Goal: Information Seeking & Learning: Learn about a topic

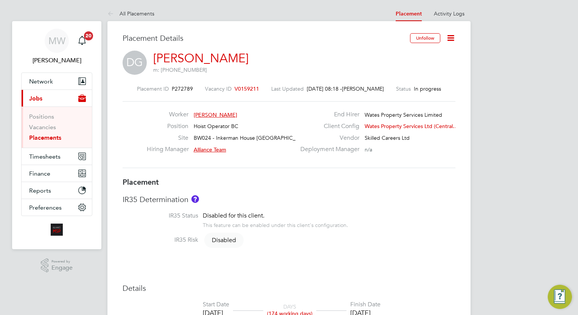
click at [49, 143] on ul "Positions Vacancies Placements" at bounding box center [57, 127] width 70 height 41
click at [49, 139] on link "Placements" at bounding box center [45, 137] width 32 height 7
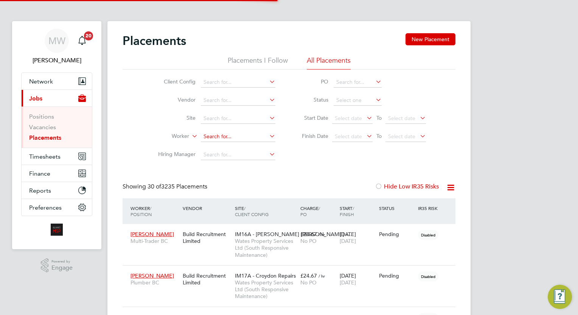
click at [227, 137] on input at bounding box center [238, 137] width 75 height 11
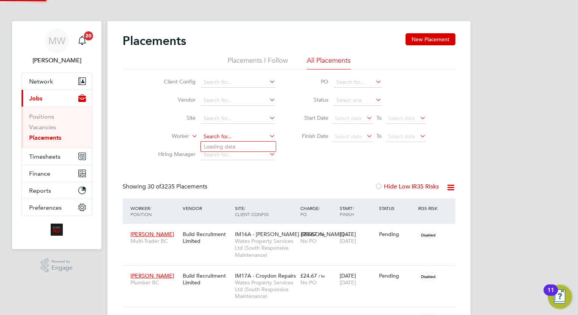
scroll to position [22, 53]
click at [236, 142] on li "Darren C larke" at bounding box center [250, 147] width 99 height 10
type input "Darren Clarke"
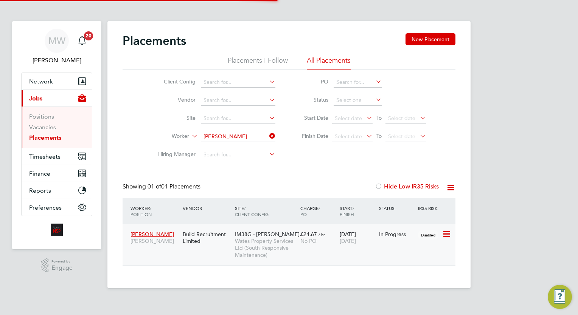
click at [292, 240] on span "Wates Property Services Ltd (South Responsive Maintenance)" at bounding box center [266, 248] width 62 height 21
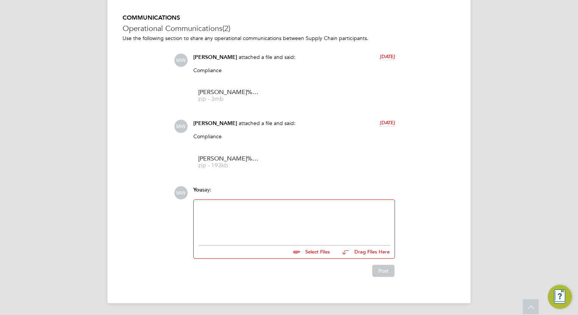
click at [272, 222] on div at bounding box center [294, 221] width 192 height 33
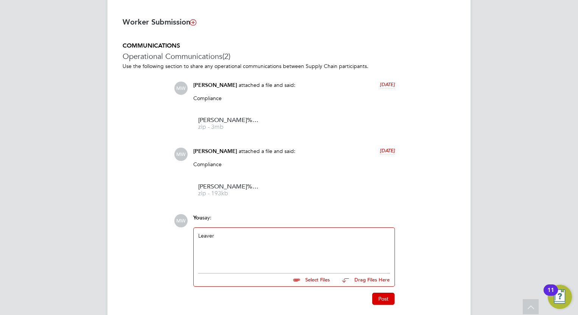
scroll to position [618, 0]
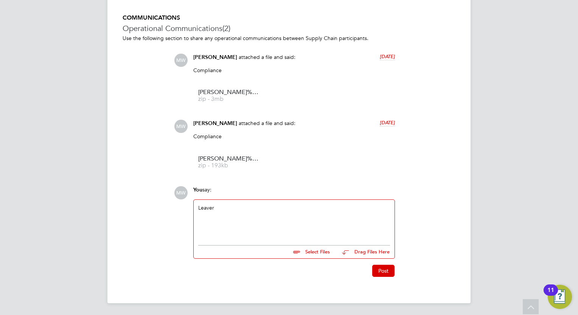
click at [270, 212] on div "Leaver" at bounding box center [294, 221] width 192 height 33
click at [381, 273] on button "Post" at bounding box center [383, 271] width 22 height 12
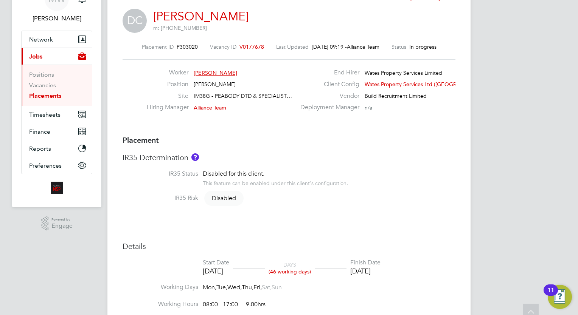
scroll to position [0, 0]
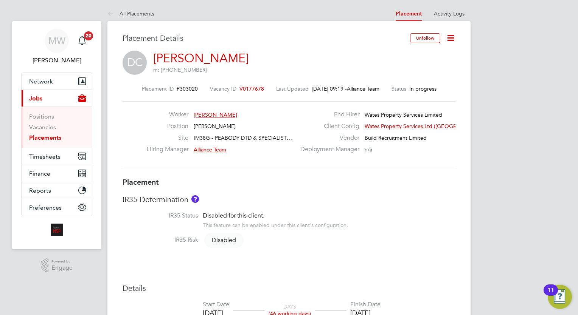
click at [51, 134] on link "Placements" at bounding box center [45, 137] width 32 height 7
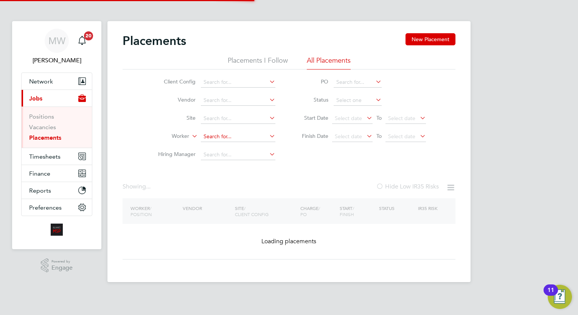
click at [215, 136] on input at bounding box center [238, 137] width 75 height 11
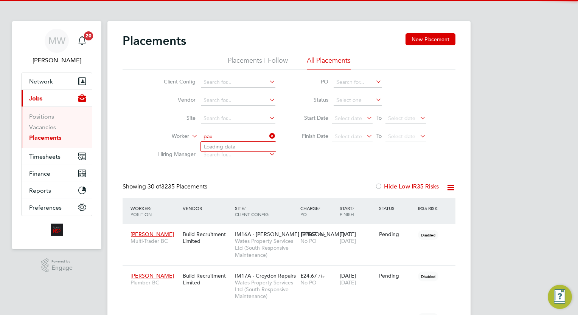
scroll to position [22, 53]
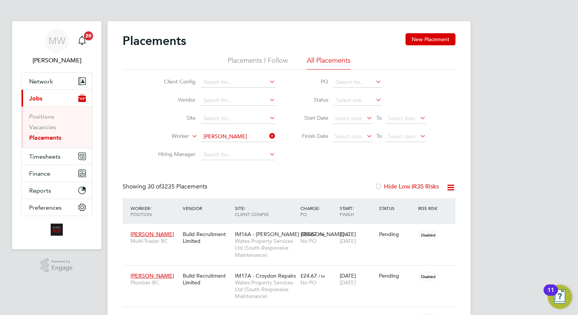
click at [242, 164] on li "Paula Mclean" at bounding box center [247, 167] width 93 height 10
type input "Paula Mclean"
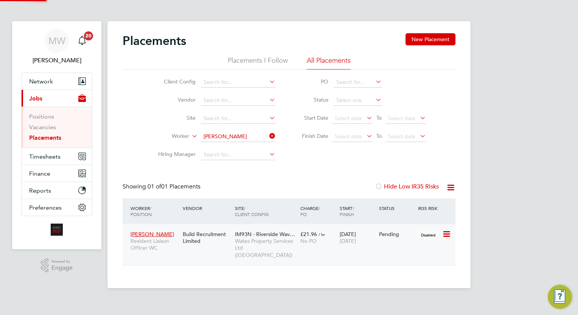
click at [305, 251] on div "Paula Mclean Resident Liaison Officer WC Build Recruitment Limited IM93N - Rive…" at bounding box center [289, 244] width 333 height 41
click at [306, 244] on span "No PO" at bounding box center [308, 241] width 16 height 7
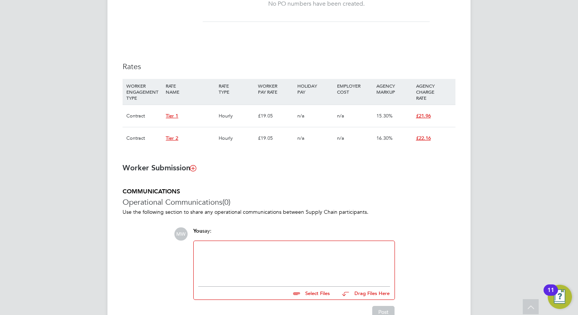
scroll to position [485, 0]
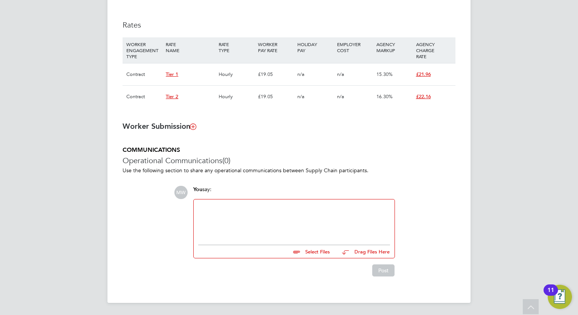
click at [313, 229] on div at bounding box center [294, 220] width 192 height 33
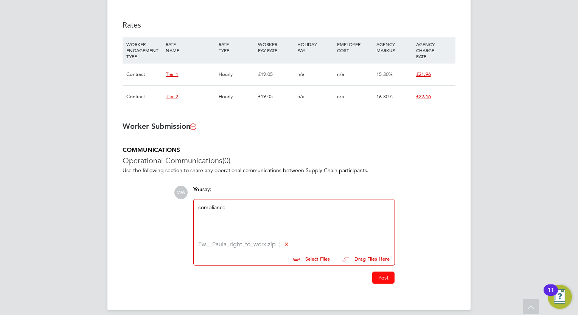
click at [378, 279] on button "Post" at bounding box center [383, 278] width 22 height 12
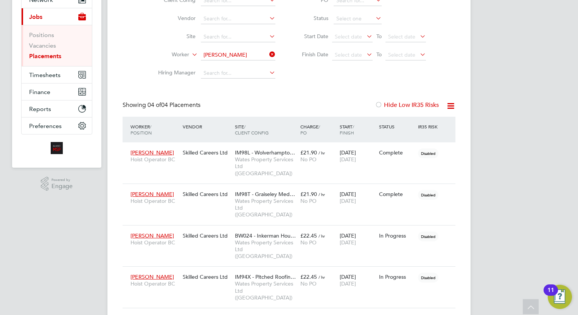
click at [268, 54] on icon at bounding box center [268, 54] width 0 height 11
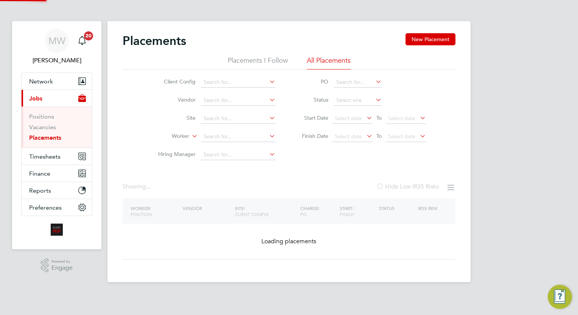
click at [242, 131] on li "Worker" at bounding box center [214, 137] width 142 height 18
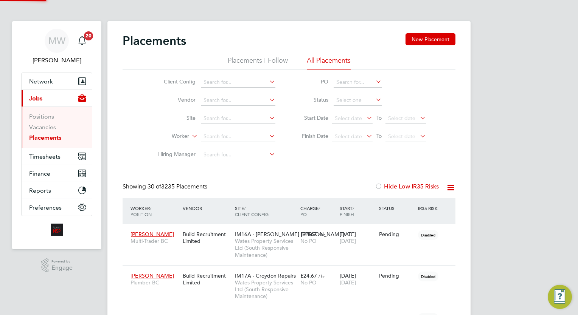
scroll to position [3, 3]
click at [231, 134] on input at bounding box center [238, 137] width 75 height 11
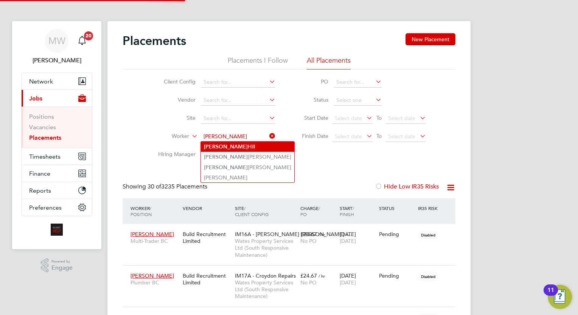
click at [237, 149] on li "Michelle Hill" at bounding box center [247, 147] width 93 height 10
type input "Michelle Hill"
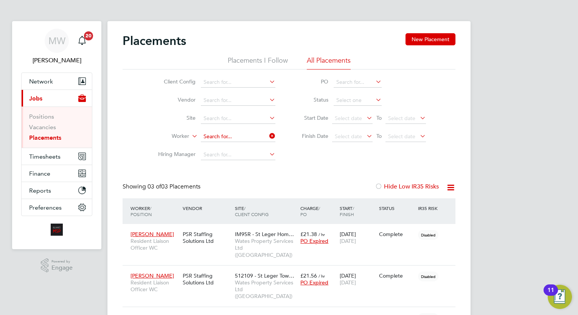
click at [241, 137] on input at bounding box center [238, 137] width 75 height 11
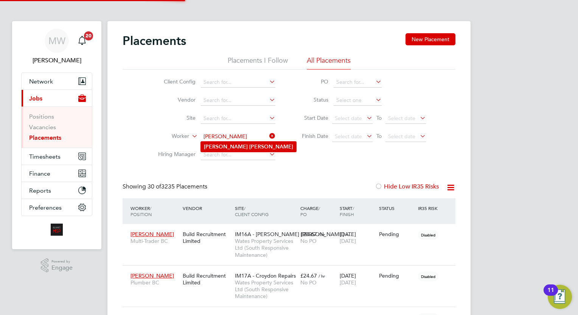
click at [246, 146] on li "Michelle Smith" at bounding box center [248, 147] width 95 height 10
type input "[PERSON_NAME]"
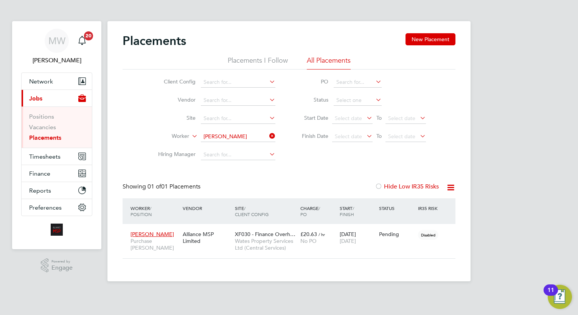
click at [549, 146] on div "MW Megan Westlotorn Notifications 20 Applications: Network Team Members Busines…" at bounding box center [289, 147] width 578 height 294
drag, startPoint x: 547, startPoint y: 171, endPoint x: 539, endPoint y: 173, distance: 8.2
click at [547, 171] on div "MW Megan Westlotorn Notifications 20 Applications: Network Team Members Busines…" at bounding box center [289, 147] width 578 height 294
click at [268, 135] on icon at bounding box center [268, 136] width 0 height 11
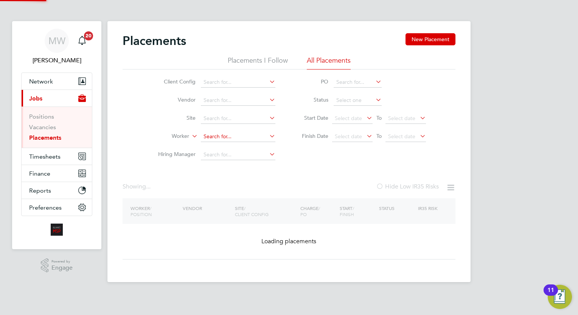
click at [242, 138] on input at bounding box center [238, 137] width 75 height 11
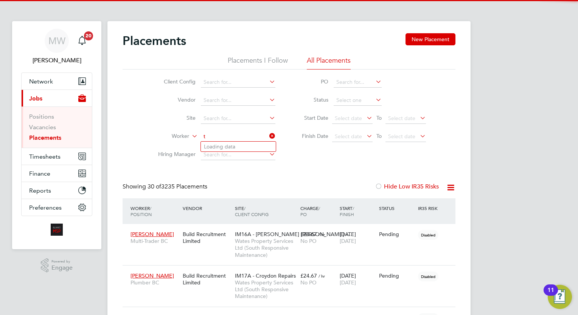
scroll to position [22, 53]
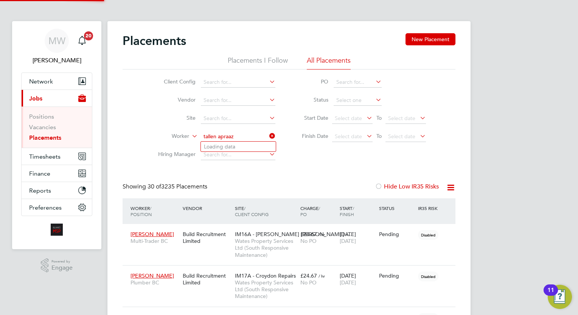
type input "Ameila Threader"
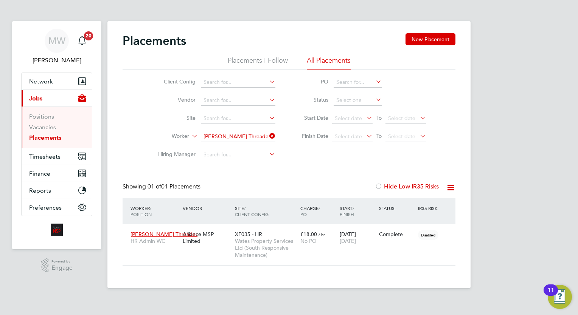
click at [268, 138] on icon at bounding box center [268, 136] width 0 height 11
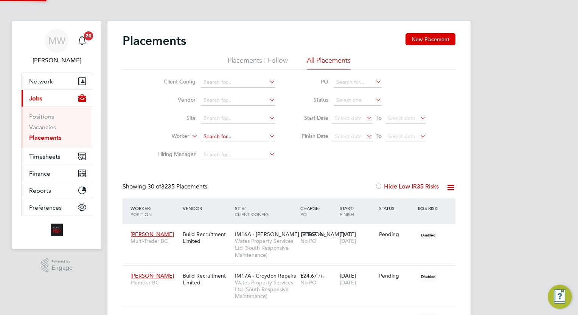
click at [218, 140] on input at bounding box center [238, 137] width 75 height 11
click at [238, 147] on li "Tallena Praz ak" at bounding box center [238, 147] width 75 height 10
type input "[PERSON_NAME]"
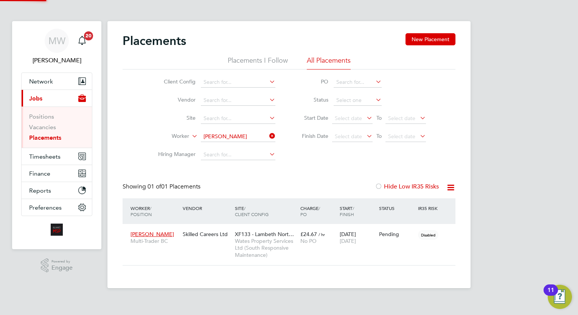
scroll to position [36, 66]
click at [295, 234] on div "XF133 - Lambeth Nort… Wates Property Services Ltd (South Responsive Maintenance)" at bounding box center [265, 244] width 65 height 35
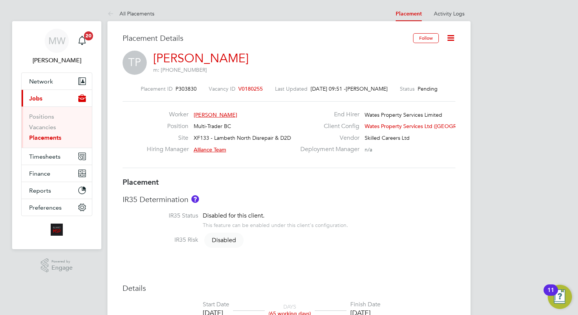
drag, startPoint x: 43, startPoint y: 135, endPoint x: 69, endPoint y: 135, distance: 25.3
click at [43, 135] on link "Placements" at bounding box center [45, 137] width 32 height 7
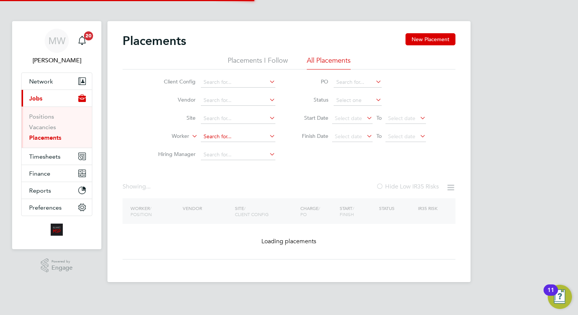
click at [216, 135] on input at bounding box center [238, 137] width 75 height 11
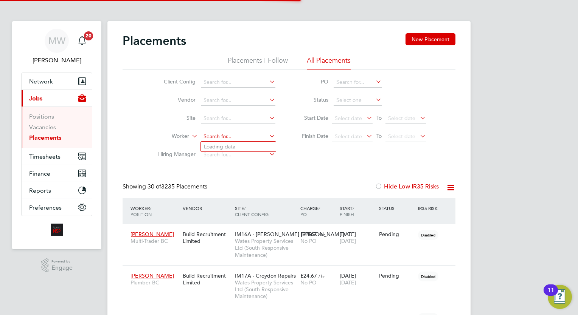
scroll to position [22, 53]
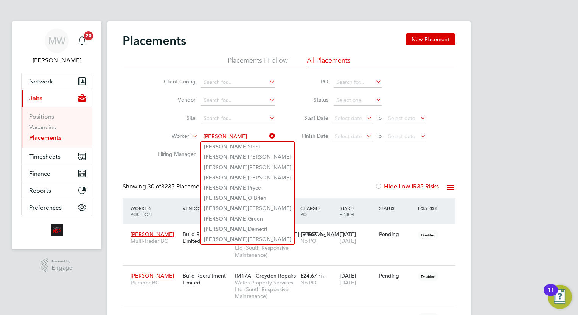
type input "[PERSON_NAME]"
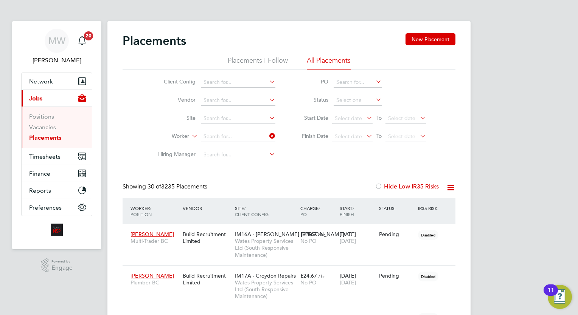
click at [268, 135] on icon at bounding box center [268, 136] width 0 height 11
click at [242, 142] on li "[PERSON_NAME] ilio" at bounding box center [238, 147] width 75 height 10
type input "[PERSON_NAME]"
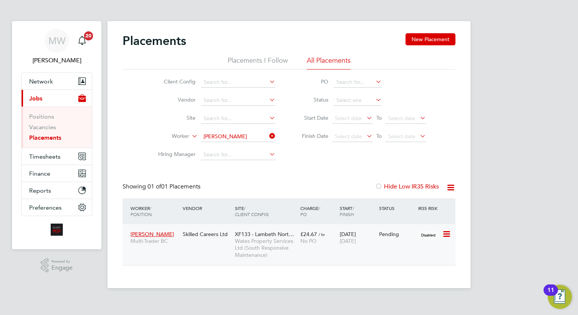
click at [248, 253] on span "Wates Property Services Ltd (South Responsive Maintenance)" at bounding box center [266, 248] width 62 height 21
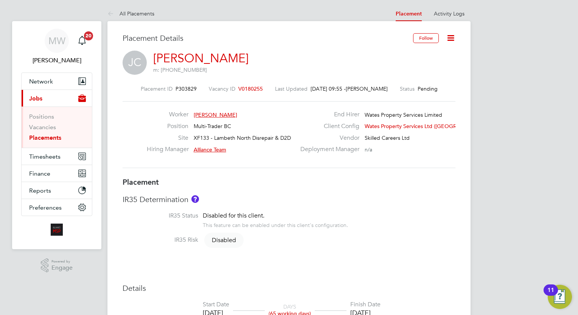
click at [43, 136] on link "Placements" at bounding box center [45, 137] width 32 height 7
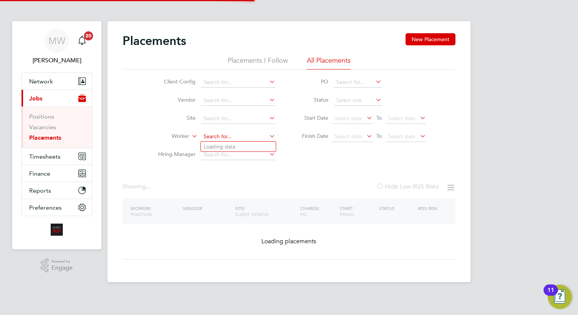
click at [215, 140] on input at bounding box center [238, 137] width 75 height 11
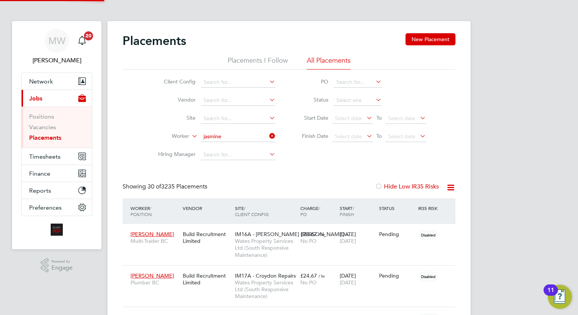
click at [238, 143] on li "Jasmine Myford" at bounding box center [238, 147] width 75 height 10
type input "Jasmine Myford"
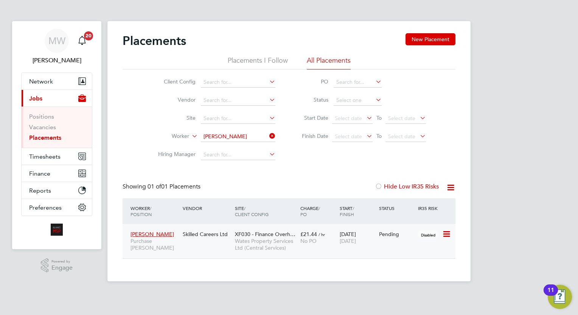
click at [307, 242] on span "No PO" at bounding box center [308, 241] width 16 height 7
click at [268, 134] on icon at bounding box center [268, 136] width 0 height 11
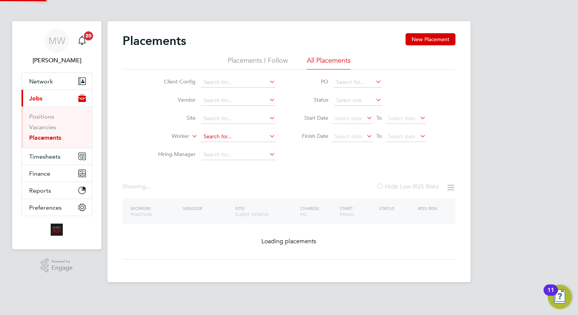
click at [242, 133] on input at bounding box center [238, 137] width 75 height 11
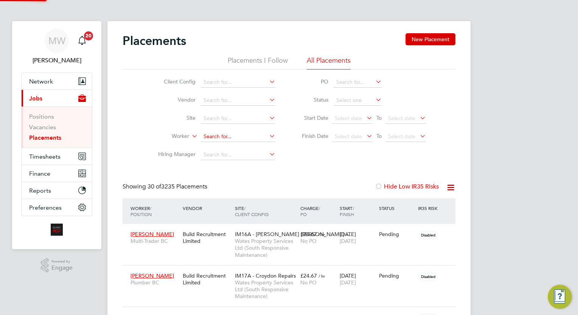
scroll to position [22, 53]
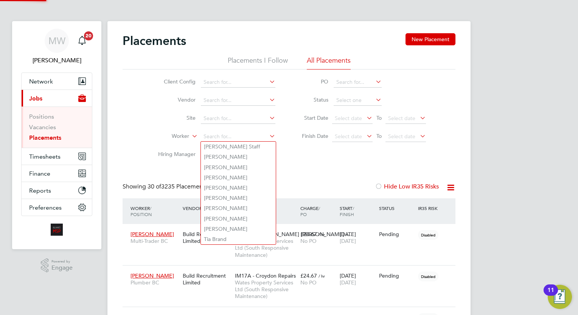
click at [319, 154] on div "Client Config Vendor Site Worker Hiring Manager PO Status Start Date Select dat…" at bounding box center [289, 117] width 333 height 95
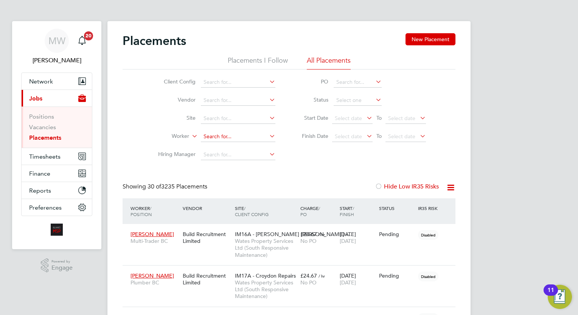
click at [252, 136] on input at bounding box center [238, 137] width 75 height 11
click at [261, 144] on li "Dorel Marcel Dogaru" at bounding box center [238, 147] width 75 height 10
type input "Dorel Marcel Dogaru"
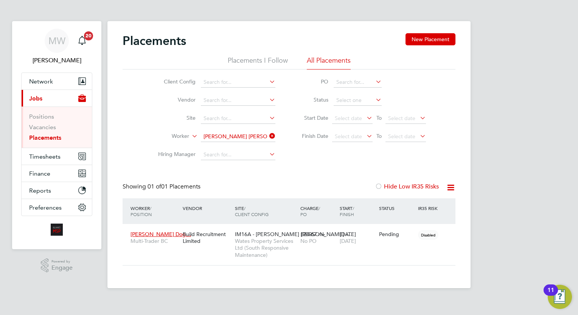
click at [435, 135] on li "Finish Date Select date To Select date" at bounding box center [360, 137] width 151 height 18
click at [353, 235] on div "29 Sep 2025 29 Dec 2025" at bounding box center [357, 237] width 39 height 21
drag, startPoint x: 269, startPoint y: 134, endPoint x: 263, endPoint y: 135, distance: 6.4
click at [268, 134] on icon at bounding box center [268, 136] width 0 height 11
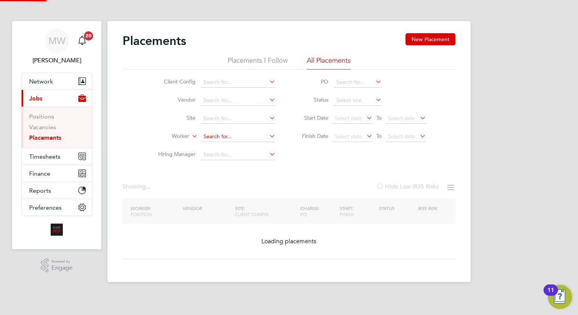
click at [245, 135] on input at bounding box center [238, 137] width 75 height 11
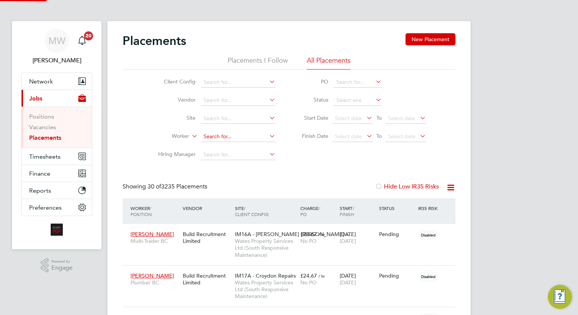
scroll to position [22, 53]
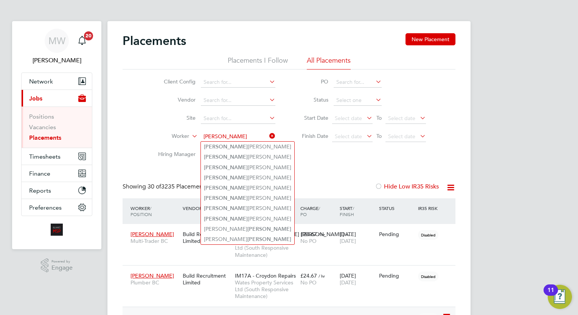
type input "james"
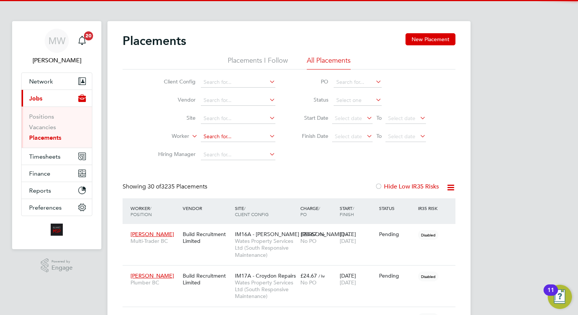
click at [243, 132] on input at bounding box center [238, 137] width 75 height 11
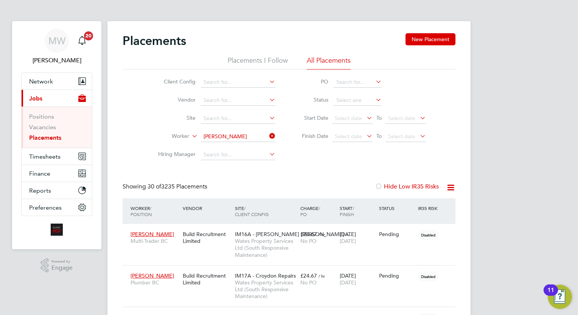
type input "james lavis"
click at [54, 132] on li "Vacancies" at bounding box center [57, 129] width 57 height 11
click at [57, 135] on link "Placements" at bounding box center [45, 137] width 32 height 7
click at [268, 135] on icon at bounding box center [268, 136] width 0 height 11
click at [246, 141] on input at bounding box center [238, 137] width 75 height 11
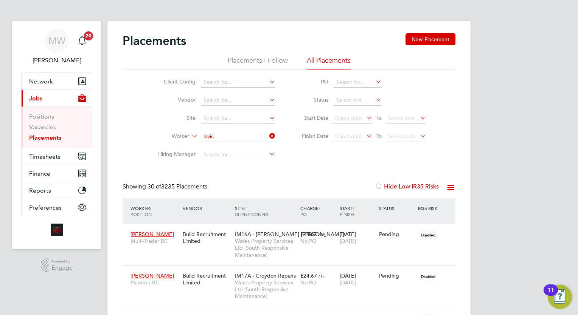
type input "lavis"
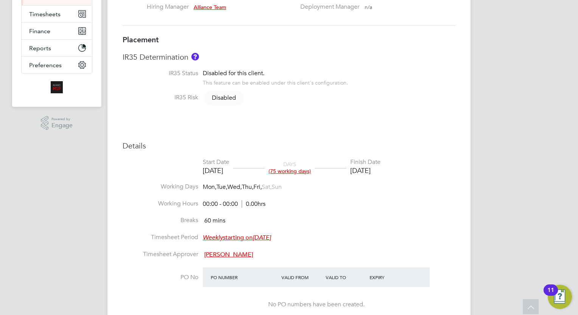
scroll to position [60, 0]
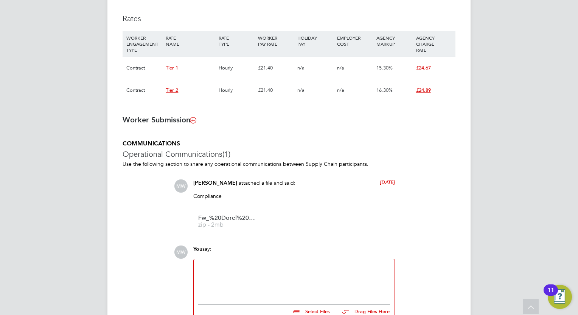
scroll to position [551, 0]
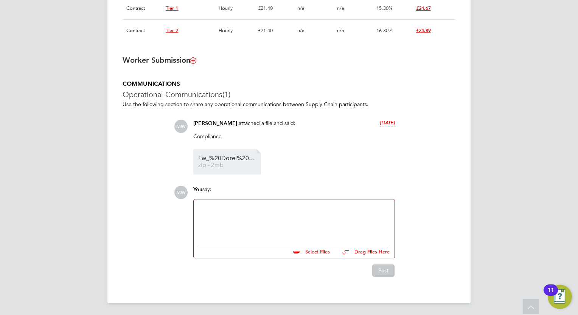
click at [233, 158] on span "Fw_%20Dorel%20Dogaru%20%20COC%20" at bounding box center [228, 159] width 61 height 6
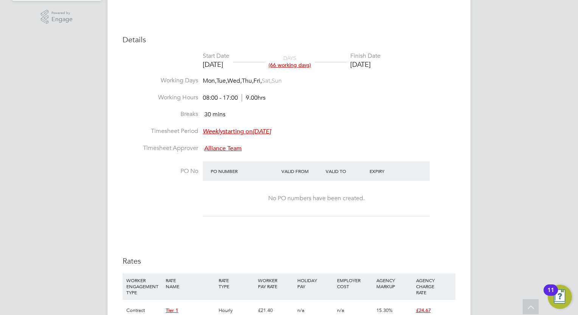
scroll to position [22, 0]
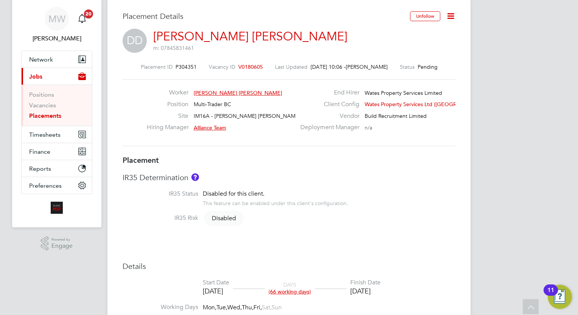
drag, startPoint x: 80, startPoint y: 119, endPoint x: 53, endPoint y: 115, distance: 27.9
click at [79, 119] on li "Placements" at bounding box center [57, 116] width 57 height 8
drag, startPoint x: 38, startPoint y: 113, endPoint x: 95, endPoint y: 113, distance: 57.1
click at [38, 113] on link "Placements" at bounding box center [45, 115] width 32 height 7
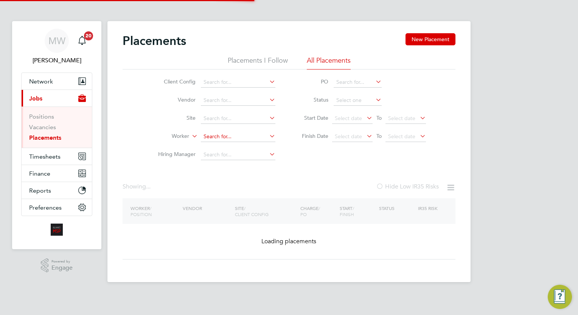
click at [226, 134] on input at bounding box center [238, 137] width 75 height 11
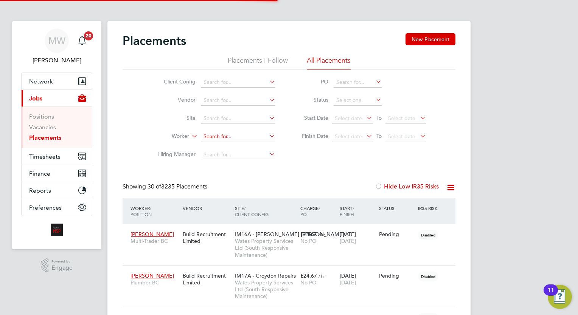
scroll to position [22, 53]
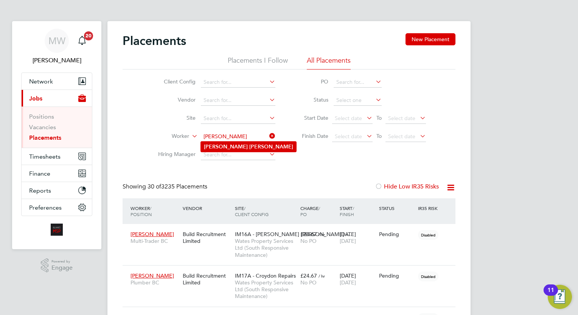
click at [246, 143] on li "Daniel Taylor" at bounding box center [248, 147] width 95 height 10
type input "Daniel Taylor"
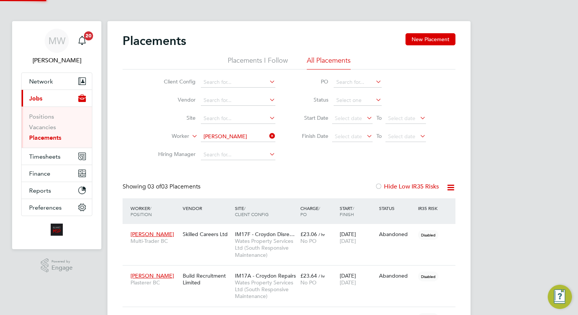
scroll to position [28, 53]
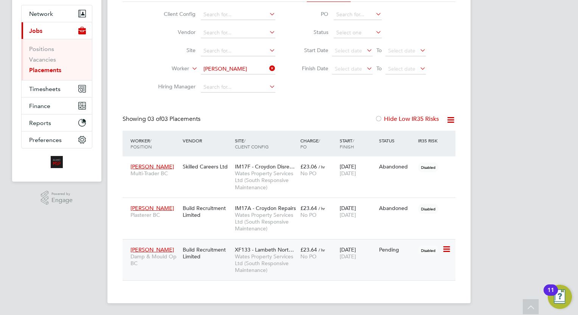
click at [347, 252] on div "09 Dec 2025 26 Dec 2025" at bounding box center [357, 253] width 39 height 21
drag, startPoint x: 268, startPoint y: 68, endPoint x: 263, endPoint y: 71, distance: 5.1
click at [268, 68] on icon at bounding box center [268, 68] width 0 height 11
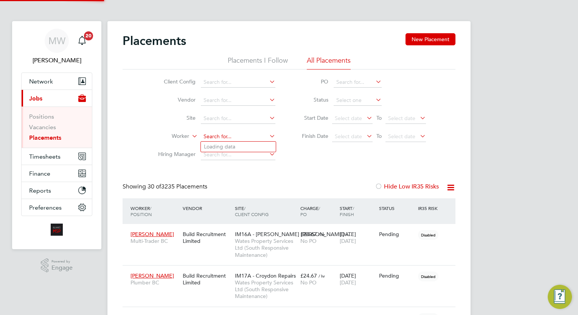
click at [215, 132] on input at bounding box center [238, 137] width 75 height 11
type input "Erika Dabrise"
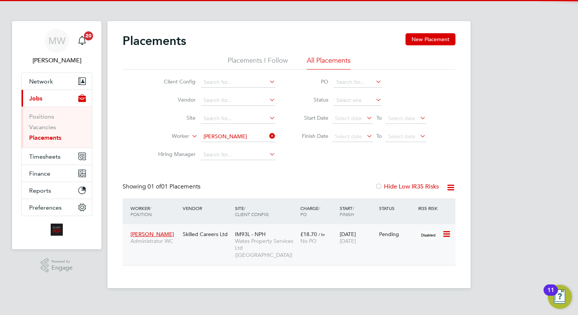
click at [312, 238] on span "No PO" at bounding box center [308, 241] width 16 height 7
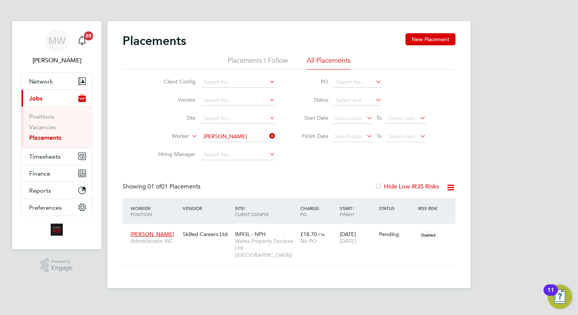
click at [268, 134] on icon at bounding box center [268, 136] width 0 height 11
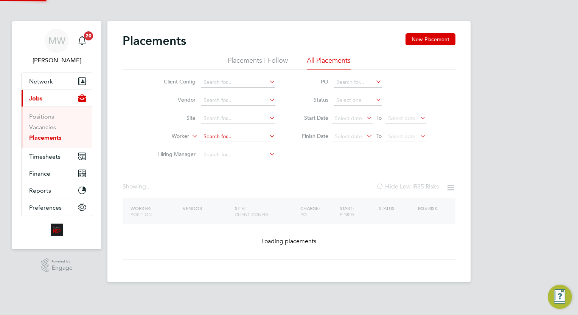
click at [231, 136] on input at bounding box center [238, 137] width 75 height 11
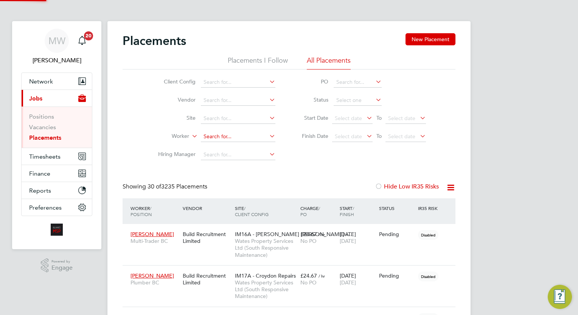
scroll to position [22, 53]
click at [230, 143] on li "Chloe Louise Taylor" at bounding box center [269, 147] width 137 height 10
type input "Chloe Louise Taylor"
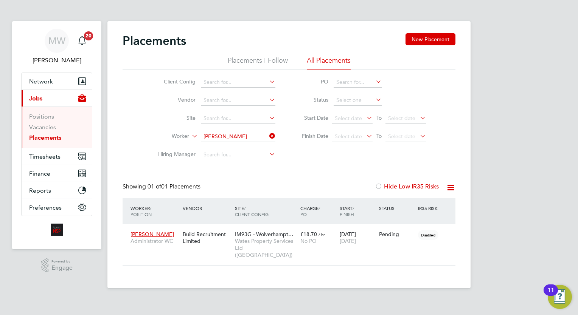
click at [268, 135] on icon at bounding box center [268, 136] width 0 height 11
click at [254, 135] on input at bounding box center [238, 137] width 75 height 11
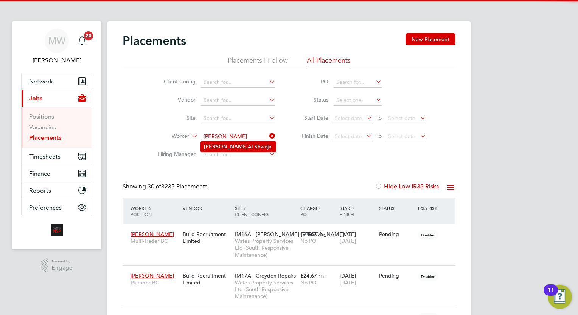
click at [256, 149] on li "Husam Al Khwaja" at bounding box center [238, 147] width 75 height 10
type input "Husam Al Khwaja"
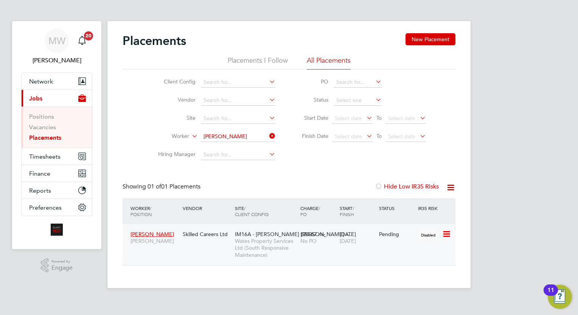
click at [303, 236] on span "£24.67" at bounding box center [308, 234] width 17 height 7
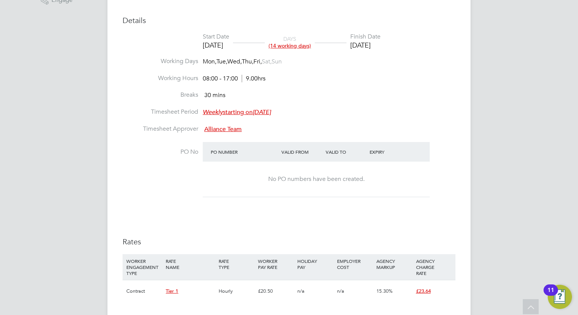
scroll to position [236, 0]
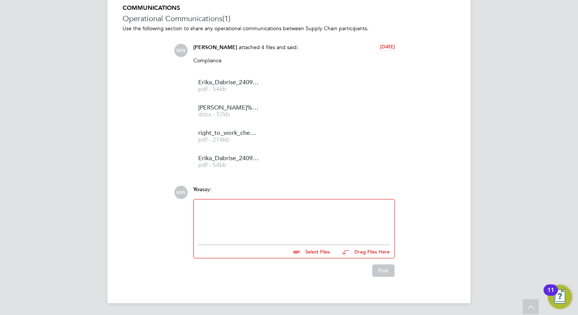
scroll to position [605, 0]
click at [232, 163] on span "pdf - 54kb" at bounding box center [228, 166] width 61 height 6
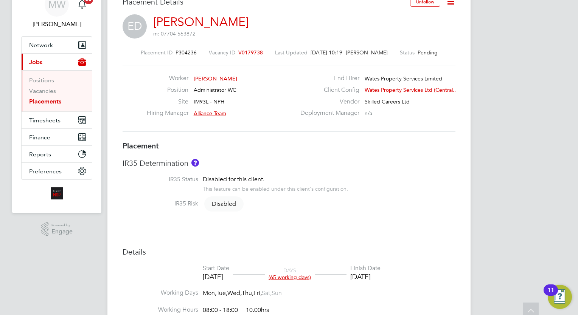
scroll to position [0, 0]
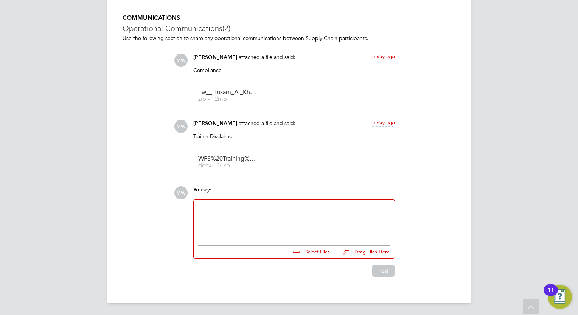
click at [374, 189] on div "You say:" at bounding box center [294, 192] width 202 height 13
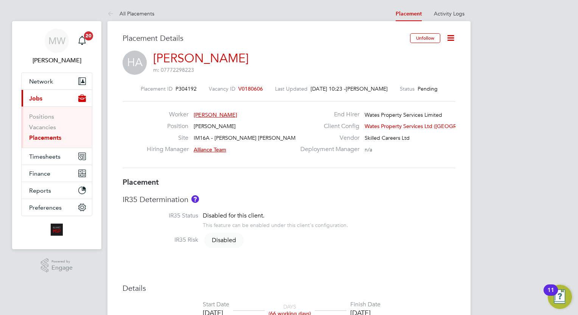
click at [61, 138] on li "Placements" at bounding box center [57, 138] width 57 height 8
click at [56, 137] on link "Placements" at bounding box center [45, 137] width 32 height 7
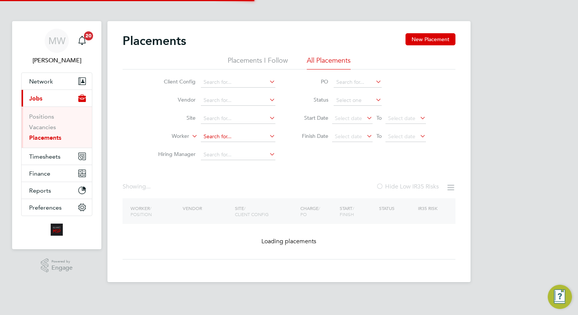
click at [239, 137] on input at bounding box center [238, 137] width 75 height 11
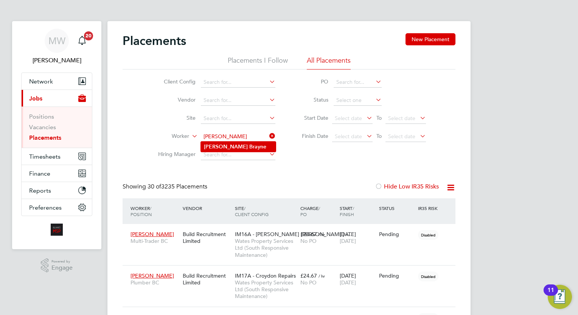
click at [239, 146] on li "Nicola Brayne" at bounding box center [238, 147] width 75 height 10
type input "[PERSON_NAME]"
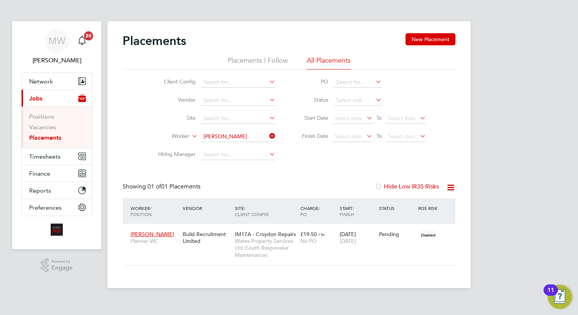
click at [268, 132] on icon at bounding box center [268, 136] width 0 height 11
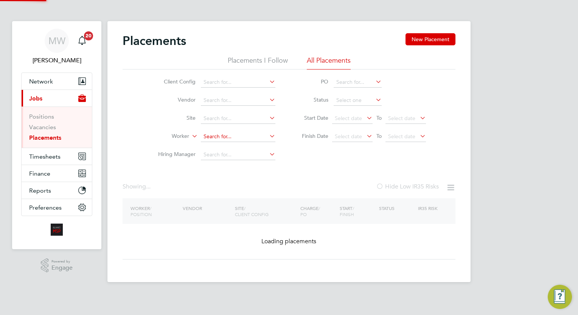
click at [253, 135] on input at bounding box center [238, 137] width 75 height 11
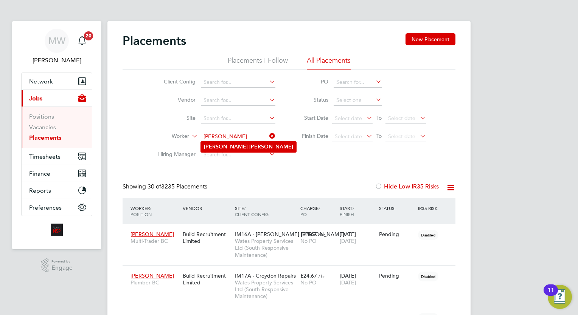
click at [247, 146] on li "Kurt Joseph" at bounding box center [248, 147] width 95 height 10
type input "[PERSON_NAME]"
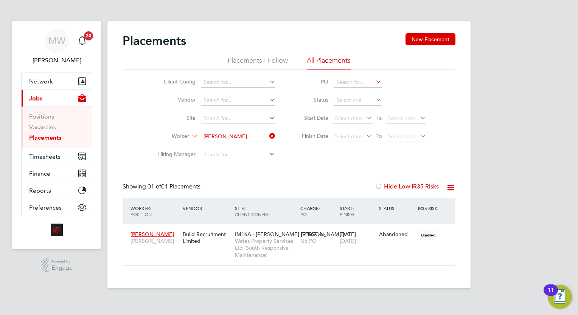
click at [268, 135] on icon at bounding box center [268, 136] width 0 height 11
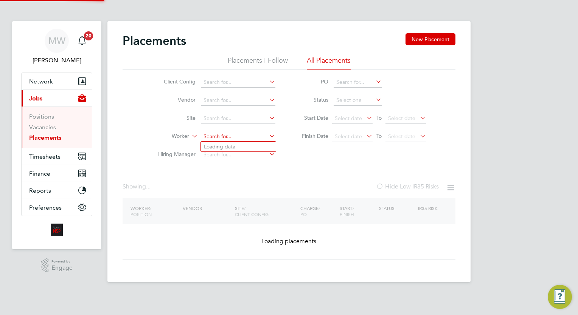
click at [247, 135] on input at bounding box center [238, 137] width 75 height 11
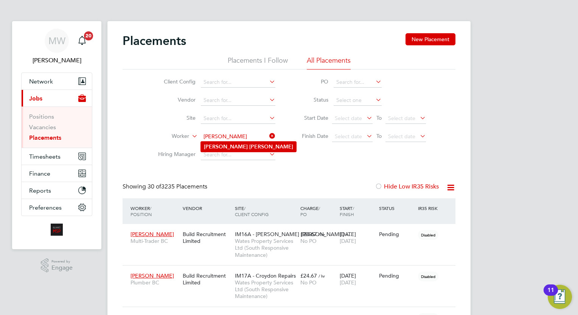
click at [254, 143] on li "Masud Rana" at bounding box center [248, 147] width 95 height 10
type input "[PERSON_NAME]"
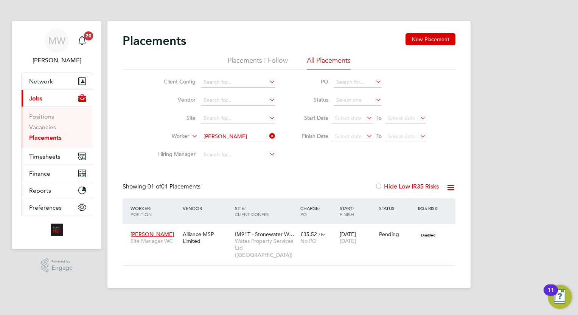
click at [268, 137] on icon at bounding box center [268, 136] width 0 height 11
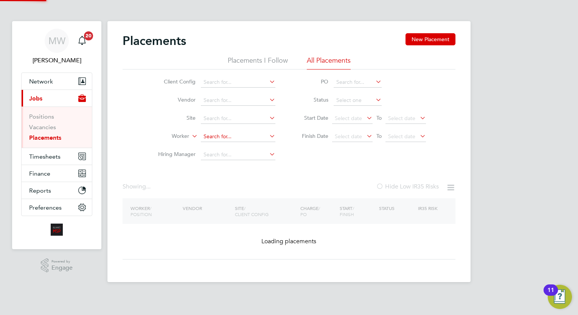
click at [248, 137] on input at bounding box center [238, 137] width 75 height 11
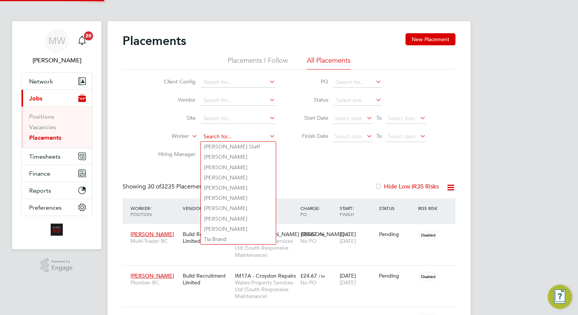
scroll to position [22, 53]
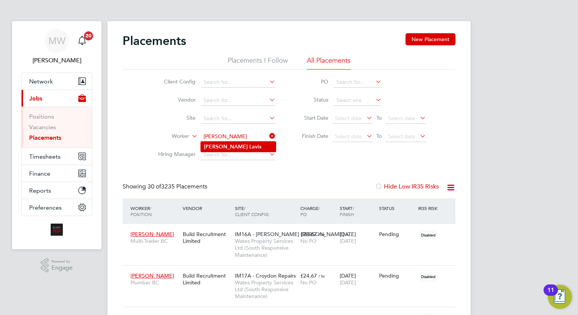
click at [238, 147] on li "[PERSON_NAME]" at bounding box center [238, 147] width 75 height 10
type input "[PERSON_NAME]"
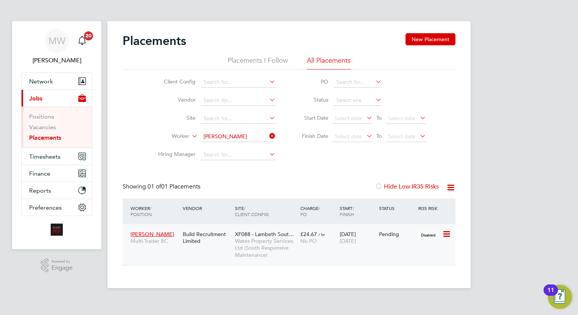
click at [372, 236] on div "29 Sep 2025 26 Dec 2025" at bounding box center [357, 237] width 39 height 21
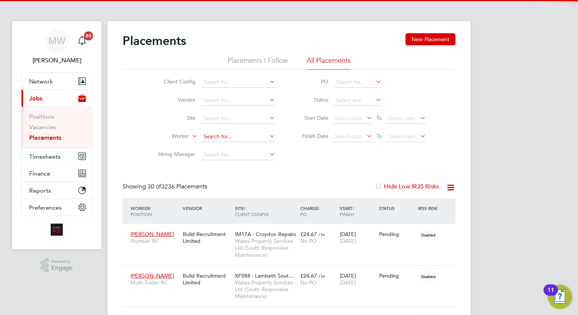
click at [230, 138] on input at bounding box center [238, 137] width 75 height 11
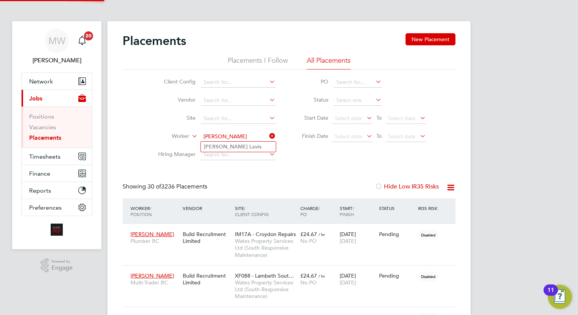
click at [239, 144] on li "[PERSON_NAME]" at bounding box center [238, 147] width 75 height 10
type input "[PERSON_NAME]"
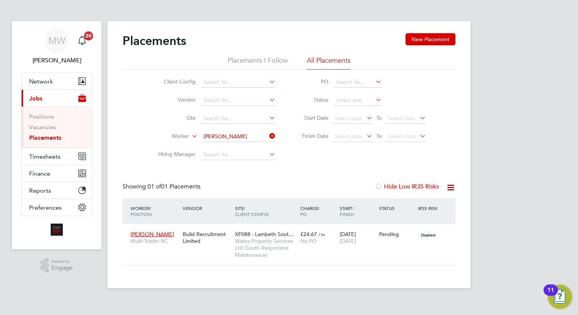
click at [290, 183] on div "Showing 01 of 01 Placements Hide Low IR35 Risks" at bounding box center [289, 191] width 333 height 16
click at [268, 138] on icon at bounding box center [268, 136] width 0 height 11
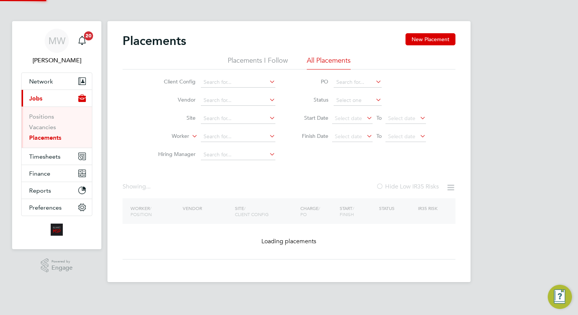
drag, startPoint x: 253, startPoint y: 138, endPoint x: 280, endPoint y: 122, distance: 31.3
click at [252, 137] on input at bounding box center [238, 137] width 75 height 11
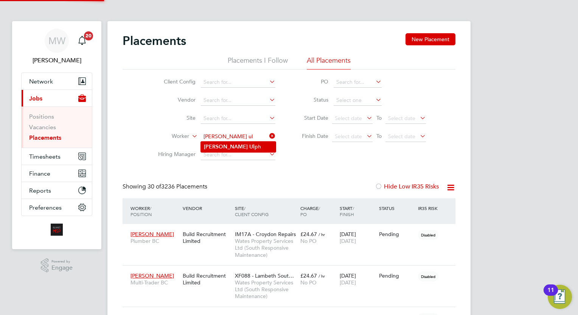
click at [251, 146] on li "[PERSON_NAME] ph" at bounding box center [238, 147] width 75 height 10
type input "[PERSON_NAME]"
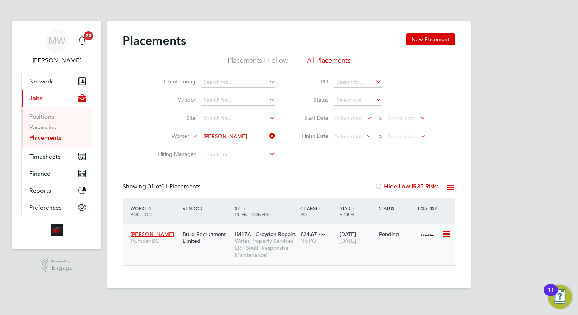
click at [310, 239] on span "No PO" at bounding box center [308, 241] width 16 height 7
click at [268, 138] on icon at bounding box center [268, 136] width 0 height 11
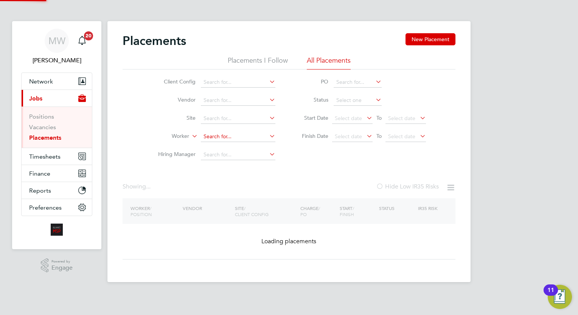
click at [241, 135] on input at bounding box center [238, 137] width 75 height 11
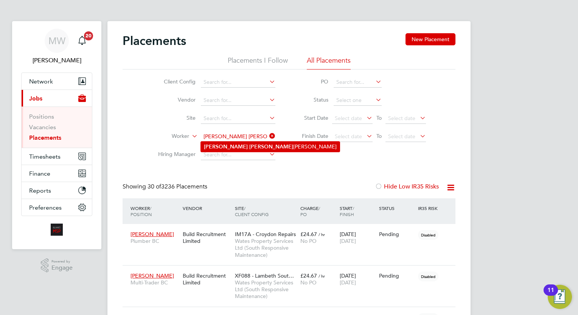
click at [234, 147] on li "[PERSON_NAME] [PERSON_NAME] [PERSON_NAME] Plaw" at bounding box center [270, 147] width 139 height 10
type input "[PERSON_NAME]"
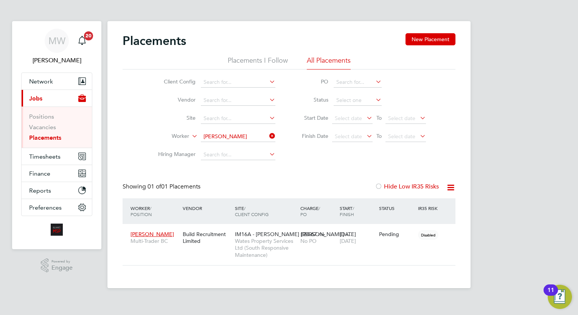
click at [268, 135] on icon at bounding box center [268, 136] width 0 height 11
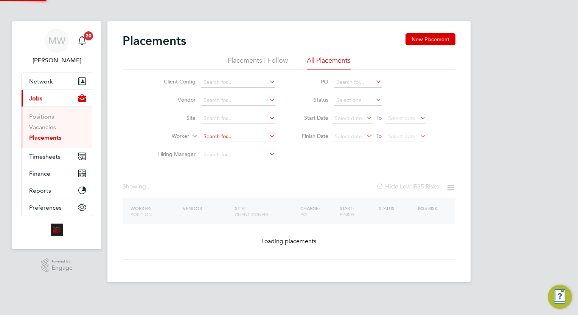
click at [245, 135] on input at bounding box center [238, 137] width 75 height 11
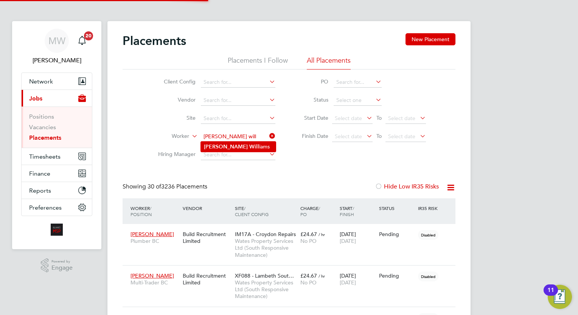
click at [243, 147] on li "Tracy Will iams" at bounding box center [238, 147] width 75 height 10
type input "Tracy Williams"
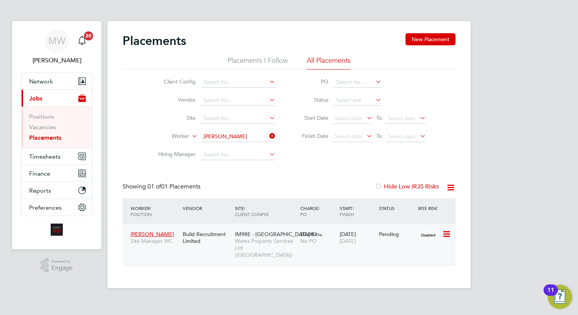
click at [313, 232] on span "£0.00" at bounding box center [307, 234] width 14 height 7
drag, startPoint x: 274, startPoint y: 135, endPoint x: 249, endPoint y: 137, distance: 24.6
click at [268, 135] on icon at bounding box center [268, 136] width 0 height 11
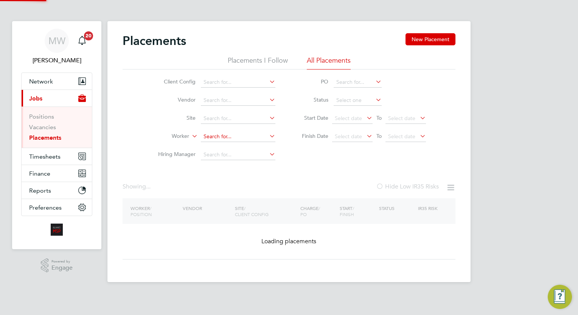
click at [240, 137] on input at bounding box center [238, 137] width 75 height 11
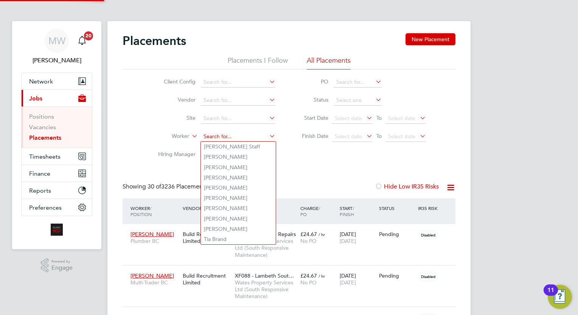
scroll to position [28, 53]
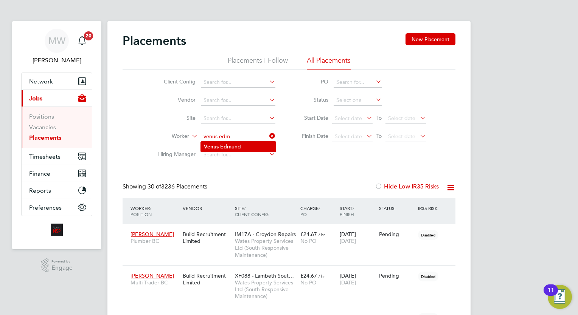
click at [236, 143] on li "Venus Edm und" at bounding box center [238, 147] width 75 height 10
type input "Venus Edmund"
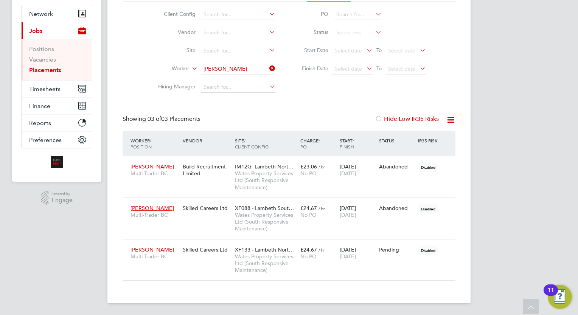
click at [268, 72] on icon at bounding box center [268, 68] width 0 height 11
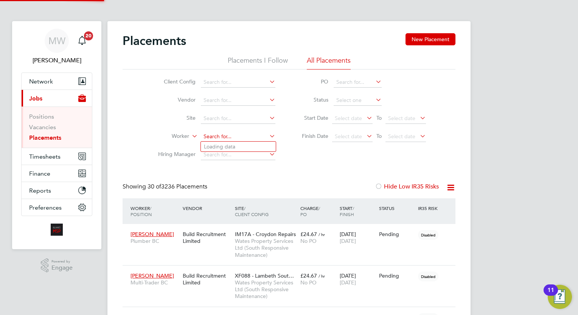
click at [214, 140] on input at bounding box center [238, 137] width 75 height 11
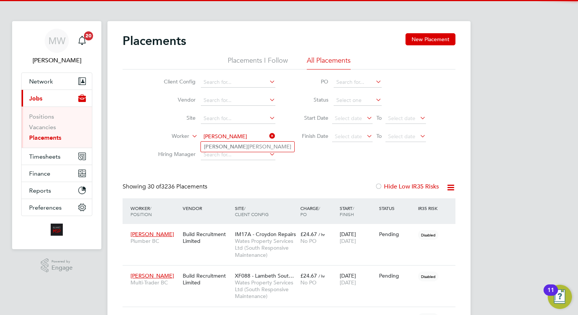
click at [249, 140] on input "laurence" at bounding box center [238, 137] width 75 height 11
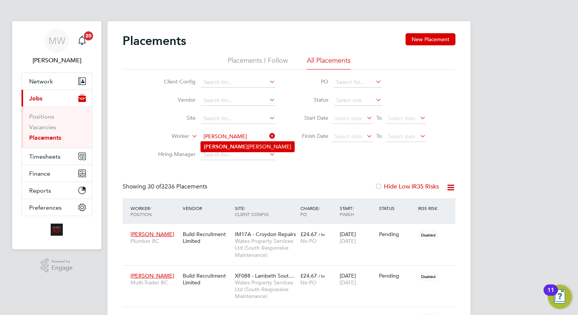
click at [247, 149] on li "Laurence Smith" at bounding box center [247, 147] width 93 height 10
type input "Laurence Smith"
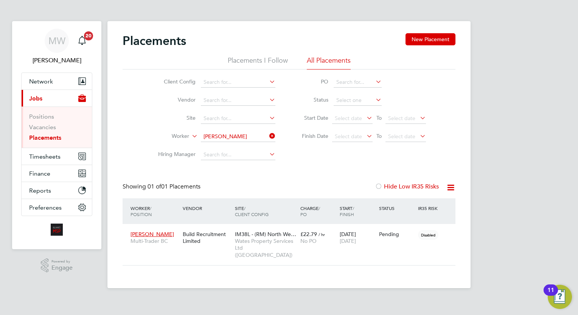
click at [268, 137] on icon at bounding box center [268, 136] width 0 height 11
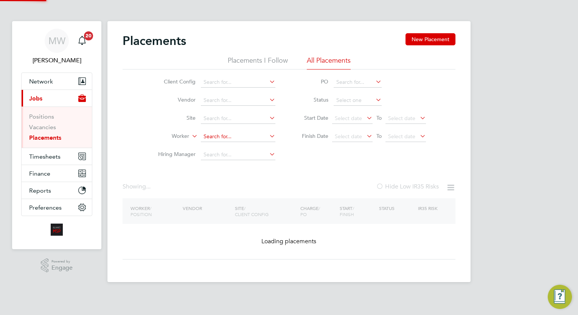
click at [250, 137] on input at bounding box center [238, 137] width 75 height 11
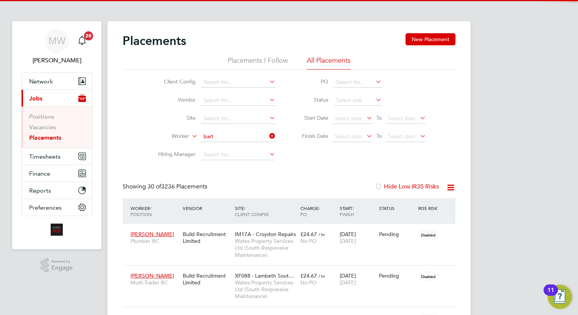
click at [247, 144] on li "Jonathan Bart eluk" at bounding box center [238, 147] width 75 height 10
type input "Jonathan Barteluk"
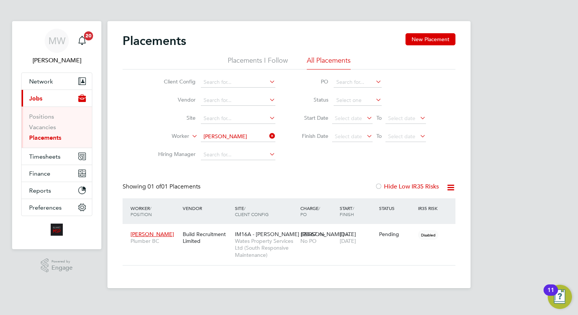
drag, startPoint x: 280, startPoint y: 138, endPoint x: 273, endPoint y: 138, distance: 7.6
click at [280, 139] on li "Worker Jonathan Barteluk" at bounding box center [214, 137] width 142 height 18
click at [268, 138] on icon at bounding box center [268, 136] width 0 height 11
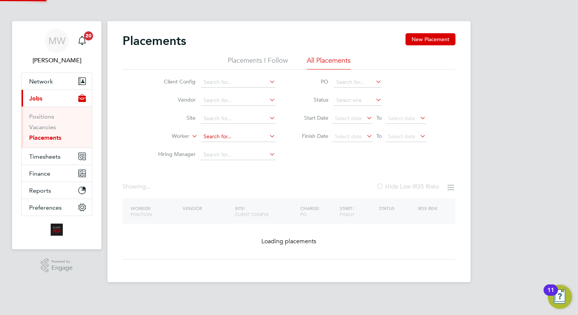
click at [246, 134] on input at bounding box center [238, 137] width 75 height 11
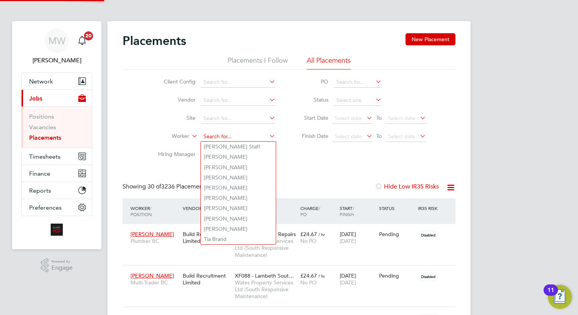
scroll to position [28, 53]
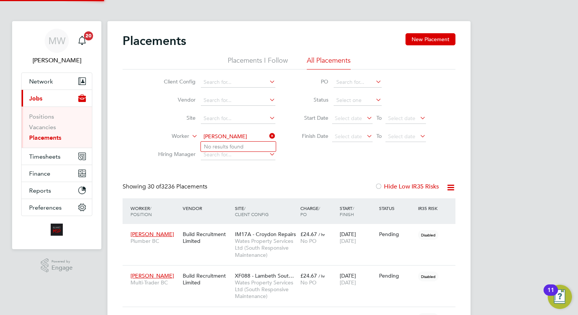
type input "jamie cec"
click at [245, 146] on li "No results found" at bounding box center [238, 147] width 75 height 10
click at [241, 137] on input at bounding box center [238, 137] width 75 height 11
click at [249, 145] on li "Jaime Cec ilio" at bounding box center [238, 147] width 75 height 10
type input "[PERSON_NAME]"
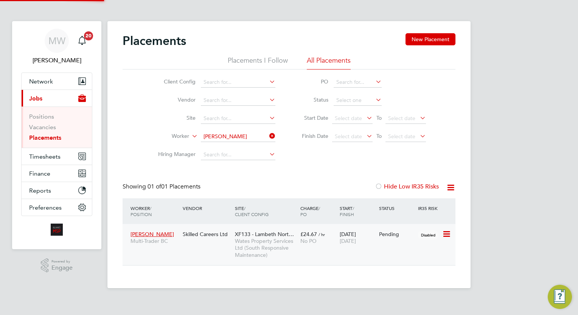
click at [303, 242] on span "No PO" at bounding box center [308, 241] width 16 height 7
click at [269, 131] on li "Worker Jaime Cecilio" at bounding box center [214, 137] width 142 height 18
click at [255, 135] on input at bounding box center [238, 137] width 75 height 11
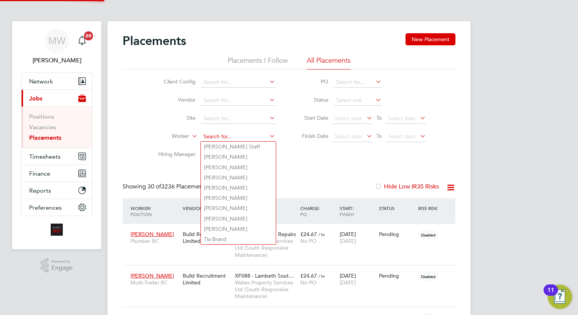
scroll to position [28, 53]
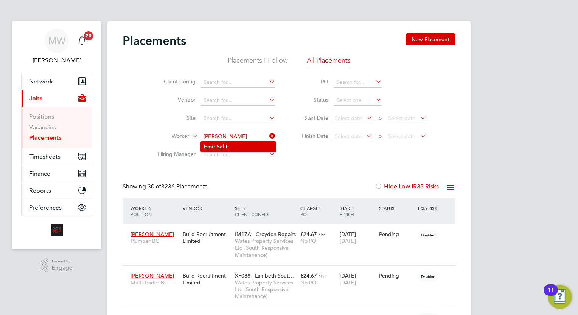
click at [252, 143] on li "Emir Sali h" at bounding box center [238, 147] width 75 height 10
type input "Emir Salih"
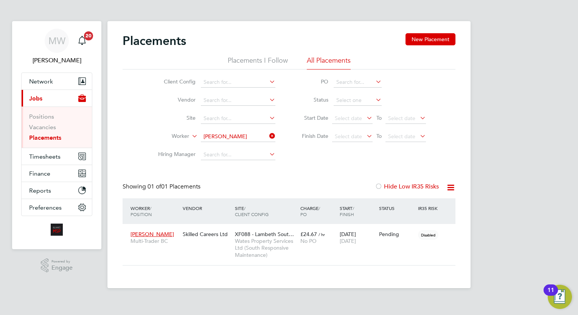
click at [268, 134] on icon at bounding box center [268, 136] width 0 height 11
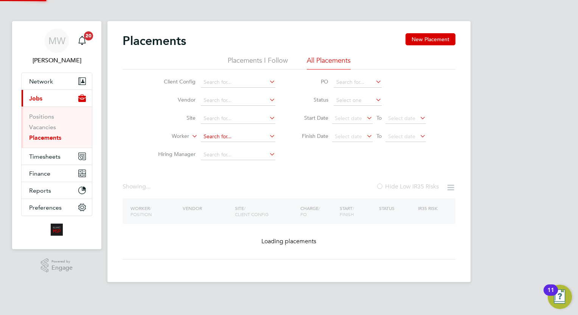
click at [256, 134] on input at bounding box center [238, 137] width 75 height 11
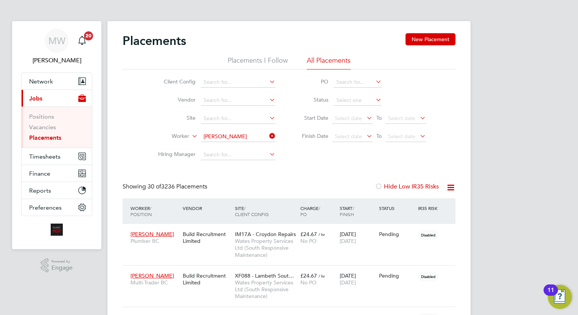
click at [241, 143] on li "Cameron Barrow" at bounding box center [248, 147] width 95 height 10
type input "[PERSON_NAME]"
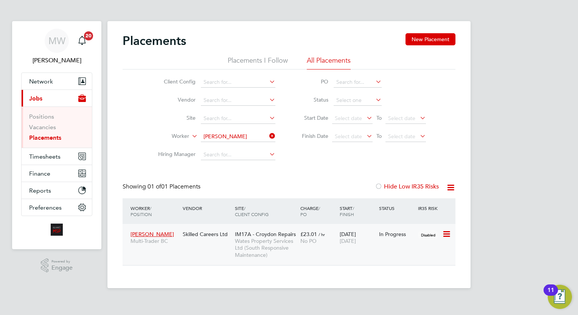
click at [301, 244] on div "No PO" at bounding box center [318, 241] width 36 height 7
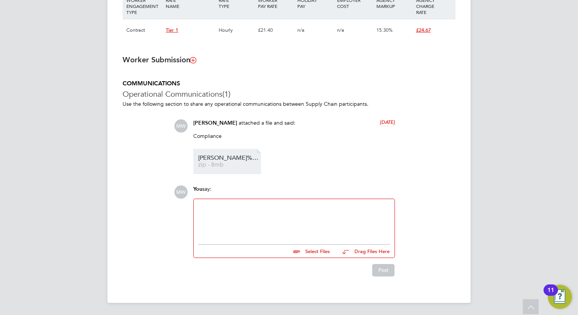
click at [242, 156] on span "Billy%20Ulph%20-%20COC" at bounding box center [228, 158] width 61 height 6
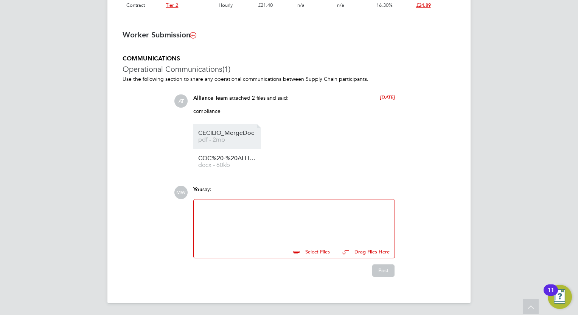
click at [236, 135] on span "CECILIO_MergeDoc" at bounding box center [228, 133] width 61 height 6
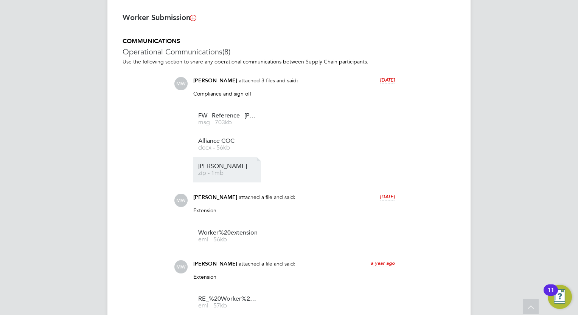
click at [236, 168] on span "cameron b" at bounding box center [228, 167] width 61 height 6
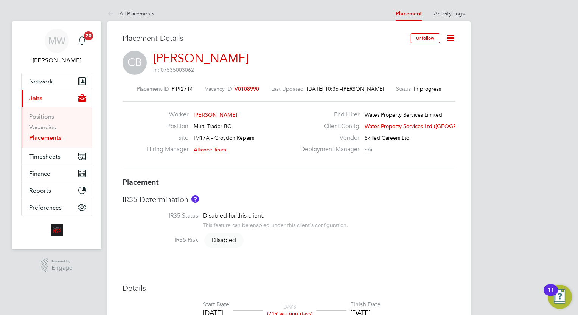
click at [61, 137] on link "Placements" at bounding box center [45, 137] width 32 height 7
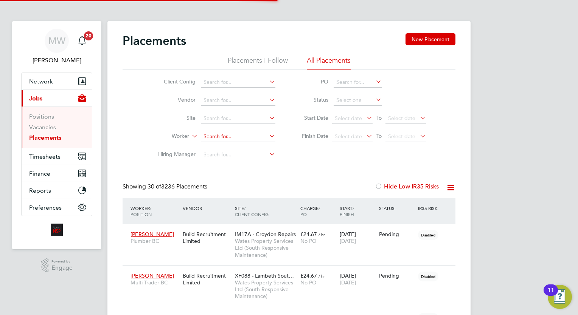
scroll to position [28, 53]
click at [221, 135] on input at bounding box center [238, 137] width 75 height 11
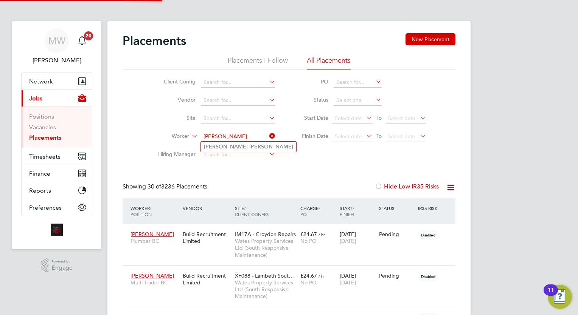
click at [244, 146] on li "Winston Harris" at bounding box center [248, 147] width 95 height 10
type input "Winston Harris"
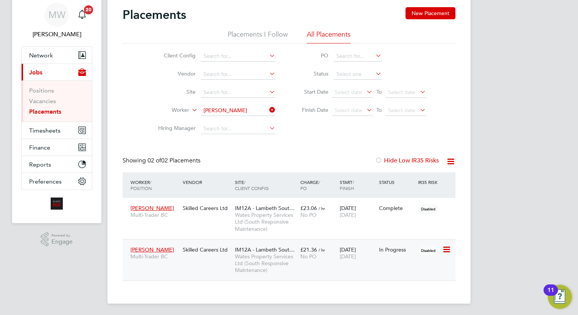
click at [278, 247] on span "IM12A - Lambeth Sout…" at bounding box center [265, 250] width 60 height 7
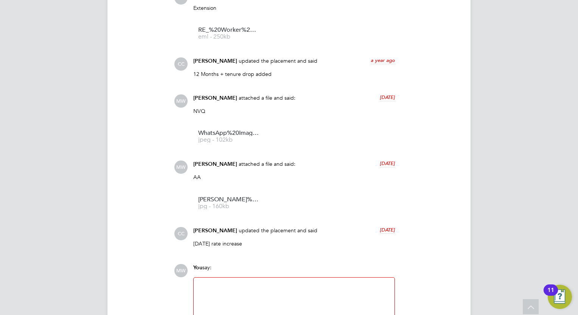
scroll to position [830, 0]
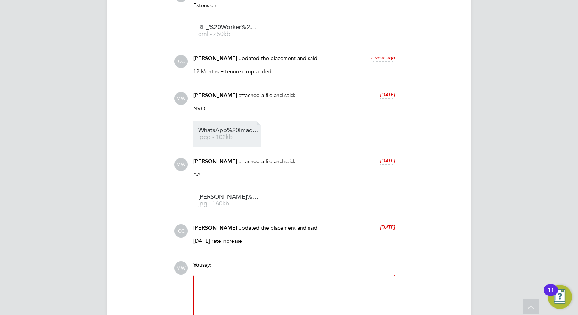
click at [224, 131] on span "WhatsApp%20Image%202024-12-02%20at%2021.13.20" at bounding box center [228, 131] width 61 height 6
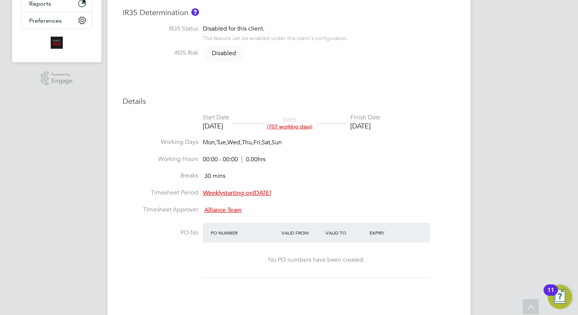
scroll to position [12, 0]
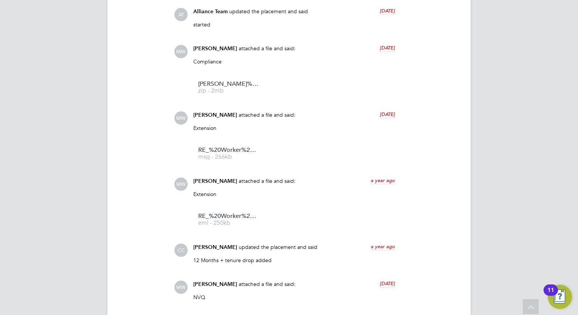
scroll to position [452, 0]
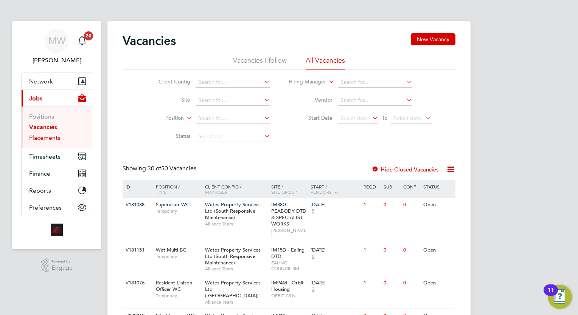
click at [48, 140] on link "Placements" at bounding box center [44, 137] width 31 height 7
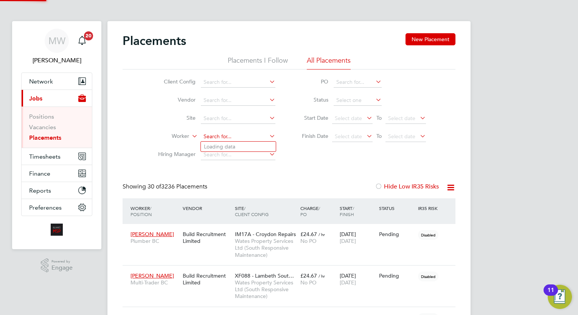
click at [213, 134] on input at bounding box center [238, 137] width 75 height 11
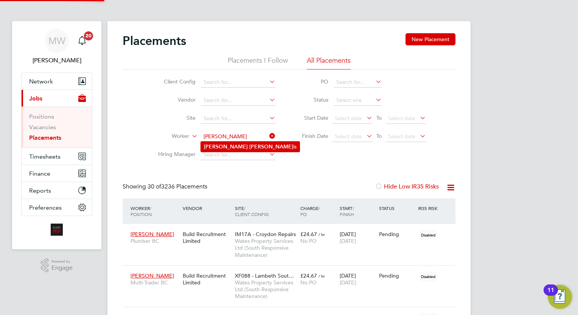
click at [254, 145] on li "Winston Harr is" at bounding box center [250, 147] width 99 height 10
type input "[PERSON_NAME]"
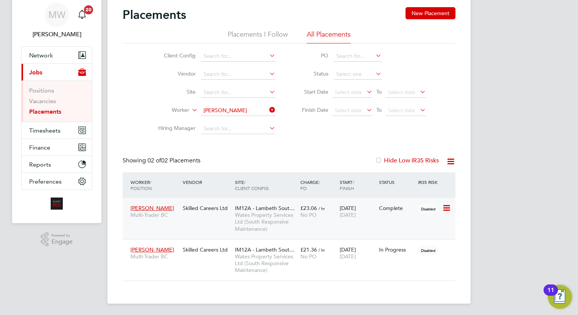
click at [260, 214] on span "Wates Property Services Ltd (South Responsive Maintenance)" at bounding box center [266, 222] width 62 height 21
click at [268, 108] on icon at bounding box center [268, 110] width 0 height 11
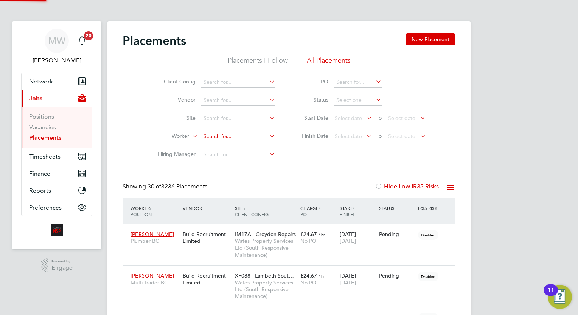
click at [225, 135] on input at bounding box center [238, 137] width 75 height 11
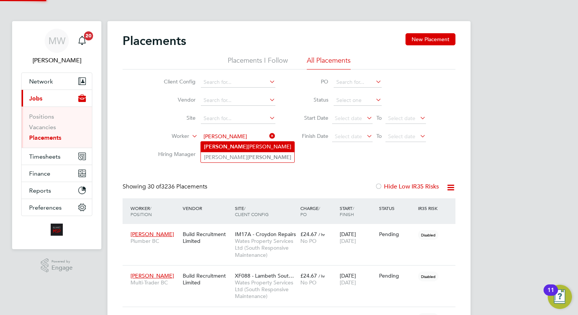
click at [238, 148] on li "Vernon Farley" at bounding box center [247, 147] width 93 height 10
type input "[PERSON_NAME]"
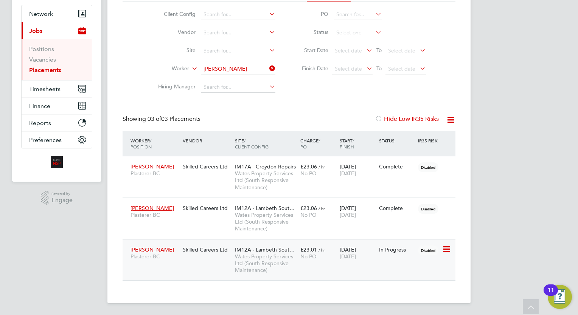
click at [300, 256] on span "No PO" at bounding box center [308, 256] width 16 height 7
click at [309, 206] on span "£23.06" at bounding box center [308, 208] width 17 height 7
click at [259, 155] on div "Worker / Position Vendor Site / Client Config Charge / PO Start / Finish Status…" at bounding box center [289, 144] width 333 height 26
click at [262, 164] on span "IM17A - Croydon Repairs" at bounding box center [265, 166] width 61 height 7
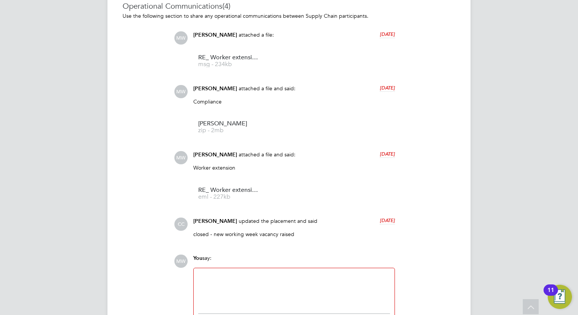
scroll to position [611, 0]
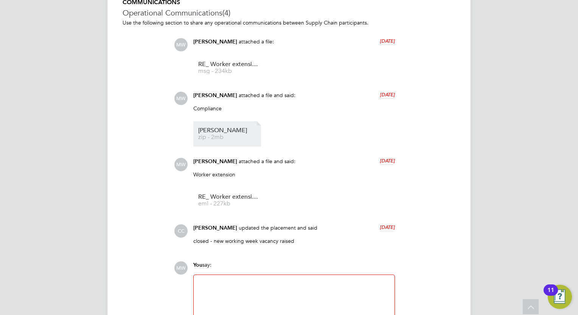
click at [236, 132] on span "[PERSON_NAME]" at bounding box center [228, 131] width 61 height 6
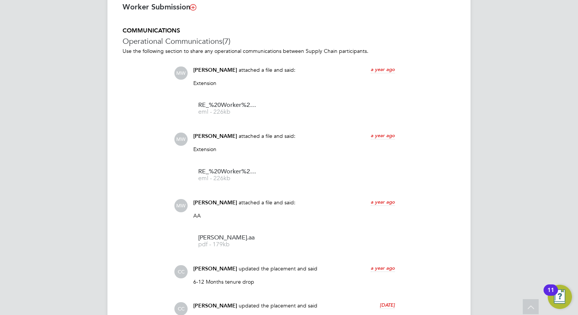
scroll to position [537, 0]
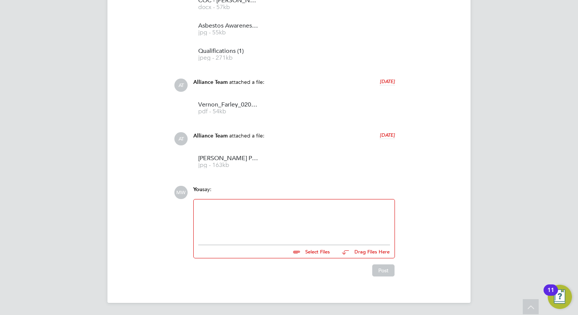
scroll to position [767, 0]
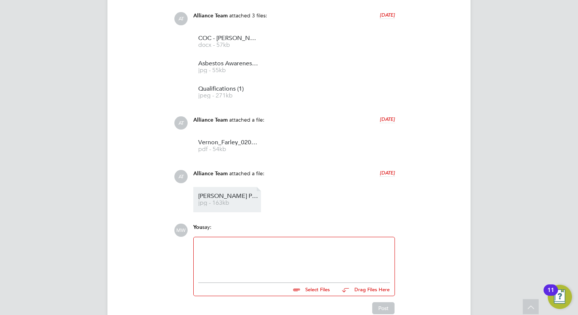
click at [231, 196] on span "[PERSON_NAME] Passpor" at bounding box center [228, 197] width 61 height 6
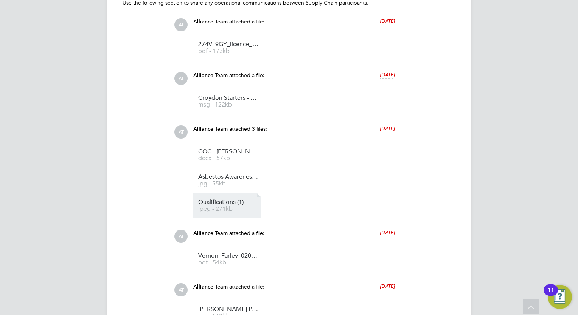
click at [214, 206] on link "Qualifications (1) jpeg - 271kb" at bounding box center [228, 206] width 61 height 12
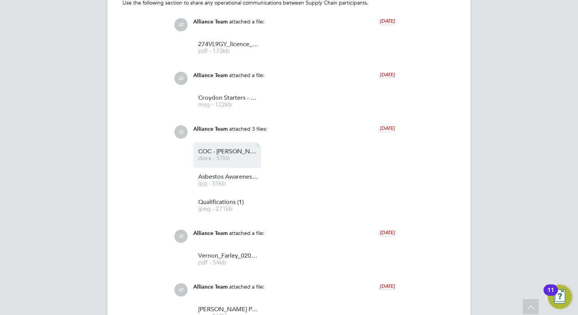
click at [248, 155] on span "COC - [PERSON_NAME]" at bounding box center [228, 152] width 61 height 6
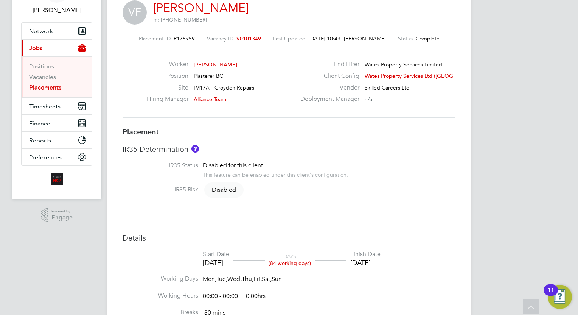
scroll to position [0, 0]
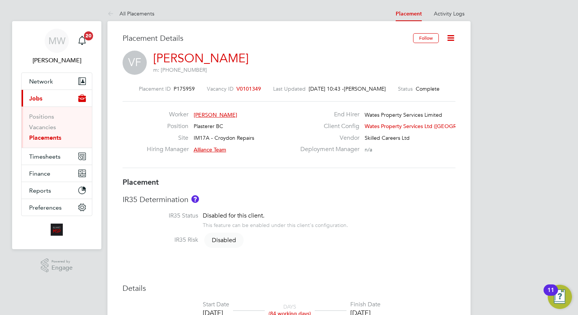
click at [59, 137] on link "Placements" at bounding box center [45, 137] width 32 height 7
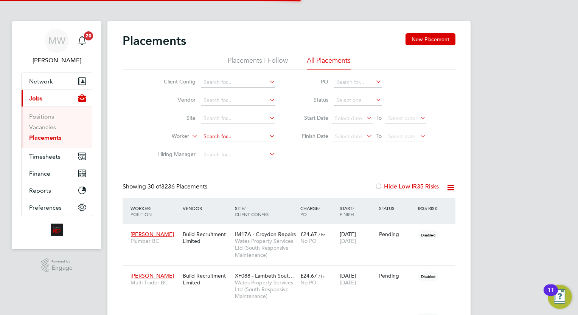
click at [245, 134] on input at bounding box center [238, 137] width 75 height 11
click at [245, 151] on li "[PERSON_NAME]" at bounding box center [248, 147] width 95 height 10
type input "[PERSON_NAME]"
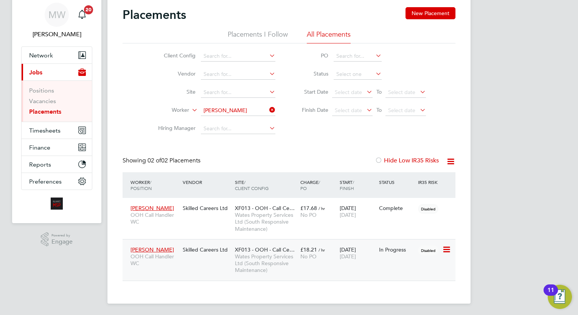
click at [271, 246] on div "XF013 - OOH - Call Ce… Wates Property Services Ltd (South Responsive Maintenanc…" at bounding box center [265, 260] width 65 height 35
click at [282, 200] on div "[PERSON_NAME] OOH Call Handler WC Skilled Careers Ltd XF013 - OOH - Call Ce… Wa…" at bounding box center [289, 218] width 333 height 41
click at [287, 212] on span "Wates Property Services Ltd (South Responsive Maintenance)" at bounding box center [266, 222] width 62 height 21
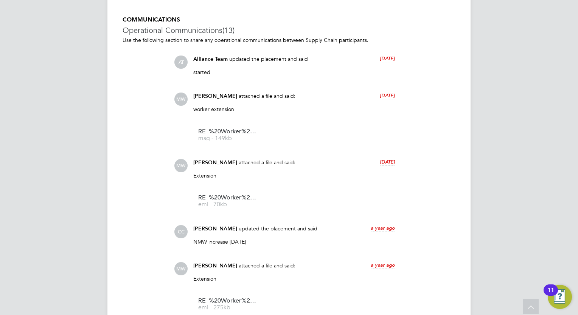
scroll to position [552, 0]
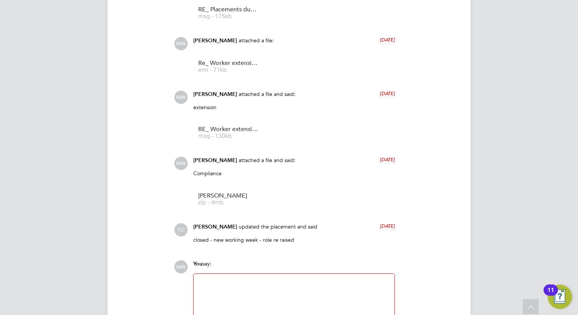
scroll to position [664, 0]
click at [226, 200] on span "[PERSON_NAME]" at bounding box center [228, 197] width 61 height 6
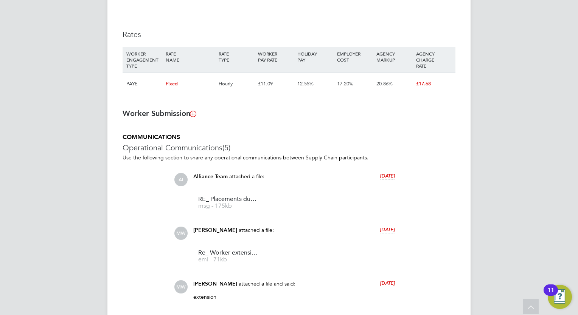
scroll to position [475, 0]
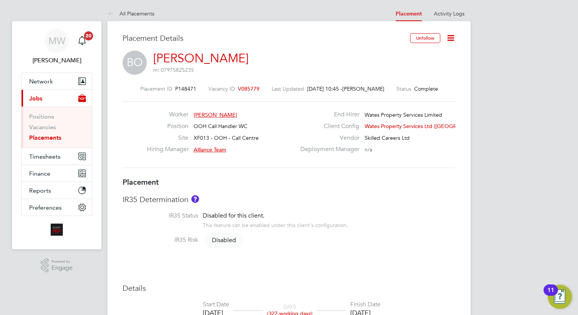
click at [51, 138] on link "Placements" at bounding box center [45, 137] width 32 height 7
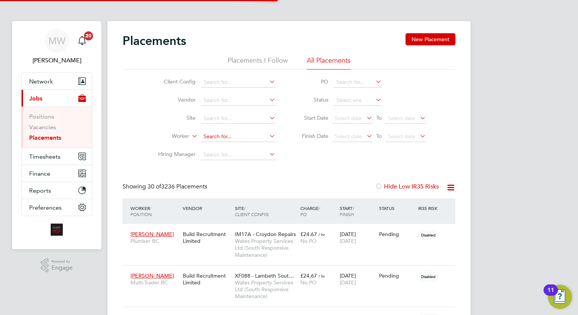
scroll to position [28, 53]
click at [234, 135] on input at bounding box center [238, 137] width 75 height 11
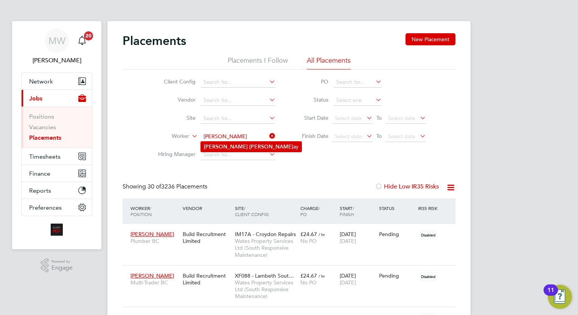
click at [249, 146] on b "Mack" at bounding box center [271, 147] width 44 height 6
type input "[PERSON_NAME]"
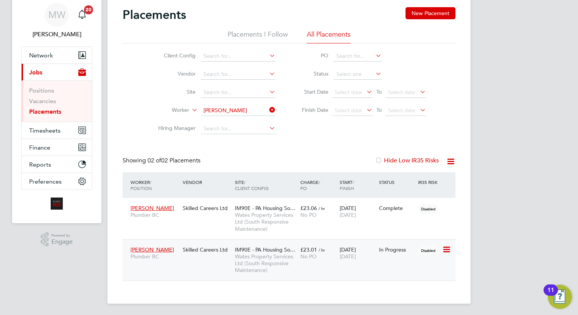
click at [297, 247] on div "IM90E - PA Housing So… Wates Property Services Ltd (South Responsive Maintenanc…" at bounding box center [265, 260] width 65 height 35
click at [285, 214] on span "Wates Property Services Ltd (South Responsive Maintenance)" at bounding box center [266, 222] width 62 height 21
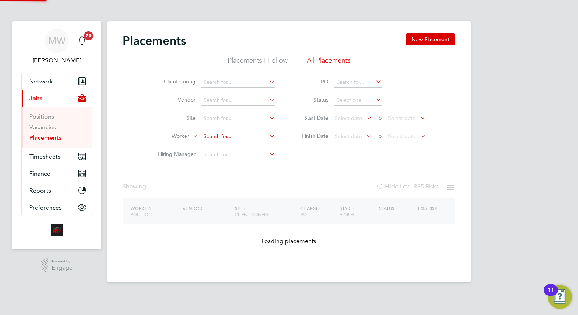
click at [265, 111] on ul "Client Config Vendor Site Worker Hiring Manager" at bounding box center [214, 118] width 142 height 91
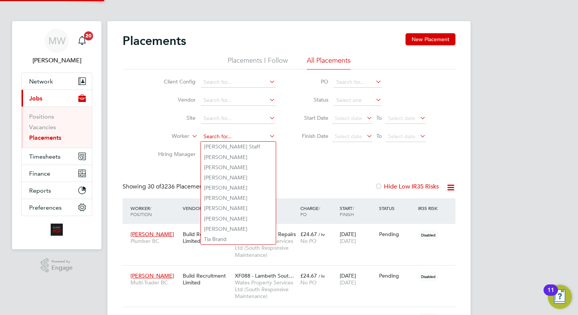
drag, startPoint x: 217, startPoint y: 137, endPoint x: 213, endPoint y: 135, distance: 4.4
click at [215, 137] on input at bounding box center [238, 137] width 75 height 11
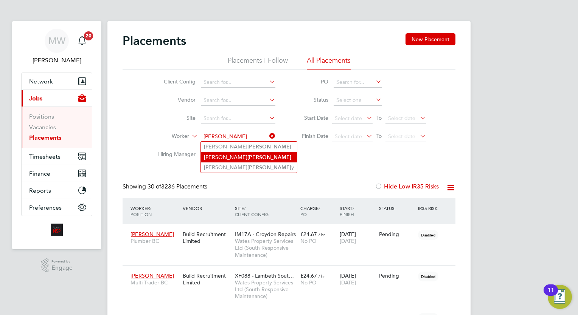
click at [241, 155] on li "Johnathan Reid" at bounding box center [249, 157] width 96 height 10
type input "[PERSON_NAME]"
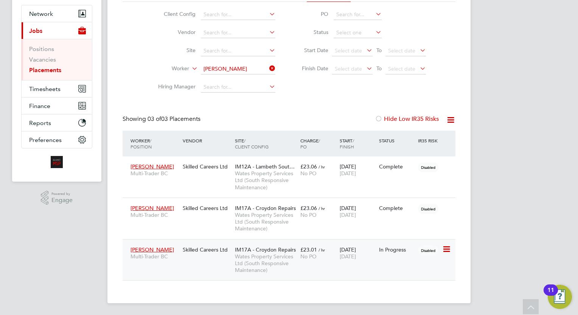
click at [274, 253] on span "Wates Property Services Ltd (South Responsive Maintenance)" at bounding box center [266, 263] width 62 height 21
click at [268, 66] on icon at bounding box center [268, 68] width 0 height 11
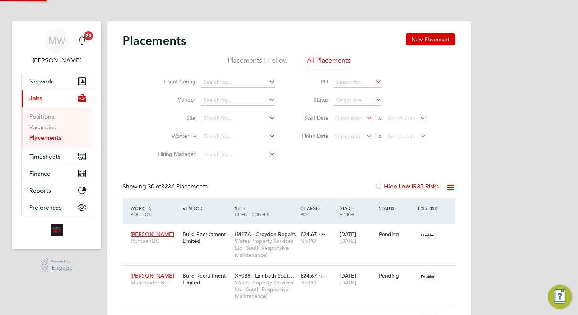
click at [210, 127] on li "Site" at bounding box center [214, 119] width 142 height 18
click at [215, 138] on input at bounding box center [238, 137] width 75 height 11
click at [236, 144] on li "Pawel Noga j" at bounding box center [238, 147] width 75 height 10
type input "[PERSON_NAME]"
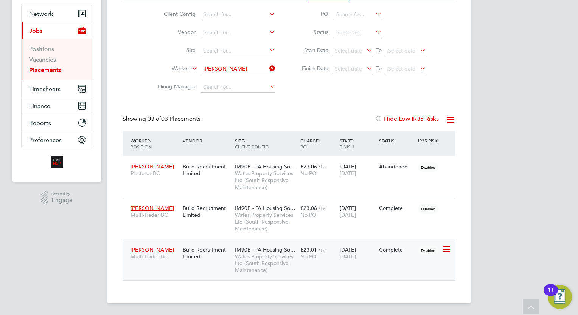
click at [312, 248] on span "£23.01" at bounding box center [308, 250] width 17 height 7
click at [274, 206] on span "IM90E - PA Housing So…" at bounding box center [265, 208] width 61 height 7
click at [268, 66] on icon at bounding box center [268, 68] width 0 height 11
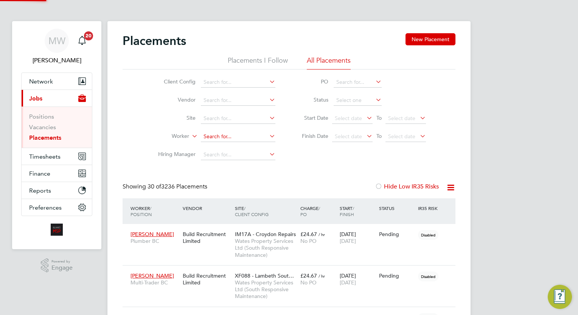
scroll to position [4, 3]
click at [227, 141] on input at bounding box center [238, 137] width 75 height 11
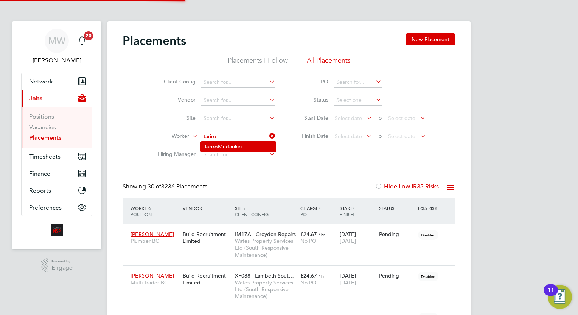
click at [247, 147] on li "Tariro Mudarikiri" at bounding box center [238, 147] width 75 height 10
type input "[PERSON_NAME]"
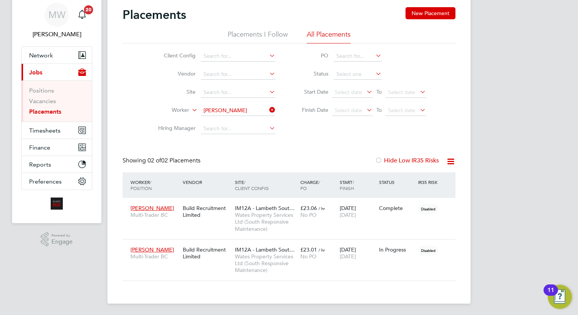
click at [268, 110] on icon at bounding box center [268, 110] width 0 height 11
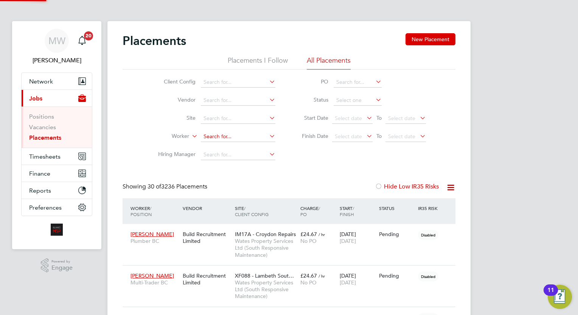
scroll to position [4, 3]
click at [298, 143] on li "Finish Date Select date To Select date" at bounding box center [360, 137] width 151 height 18
click at [225, 135] on input at bounding box center [238, 137] width 75 height 11
click at [225, 147] on li "Tariro Mudarikiri" at bounding box center [238, 147] width 75 height 10
type input "Tariro Mudarikiri"
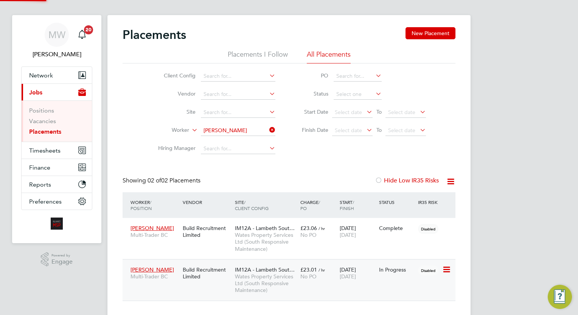
scroll to position [26, 0]
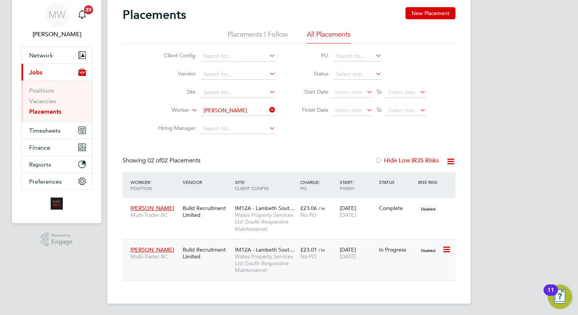
click at [306, 259] on div "No PO" at bounding box center [318, 256] width 36 height 7
click at [296, 217] on span "Wates Property Services Ltd (South Responsive Maintenance)" at bounding box center [266, 222] width 62 height 21
click at [277, 105] on li "Worker Tariro Mudarikiri" at bounding box center [214, 111] width 142 height 18
drag, startPoint x: 276, startPoint y: 106, endPoint x: 268, endPoint y: 110, distance: 8.8
click at [268, 110] on li "Worker Tariro Mudarikiri" at bounding box center [214, 111] width 142 height 18
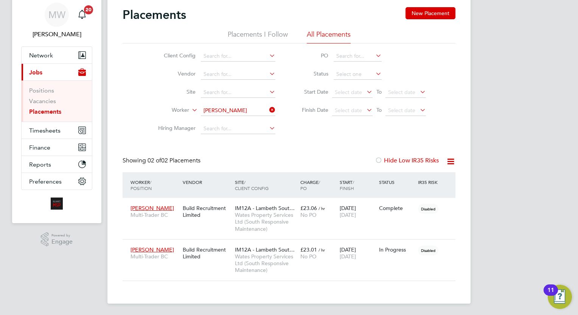
click at [268, 110] on icon at bounding box center [268, 110] width 0 height 11
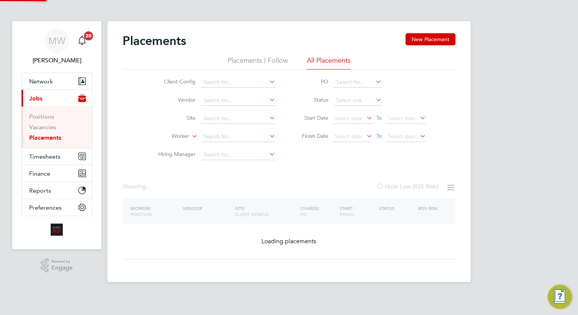
click at [238, 110] on li "Site" at bounding box center [214, 119] width 142 height 18
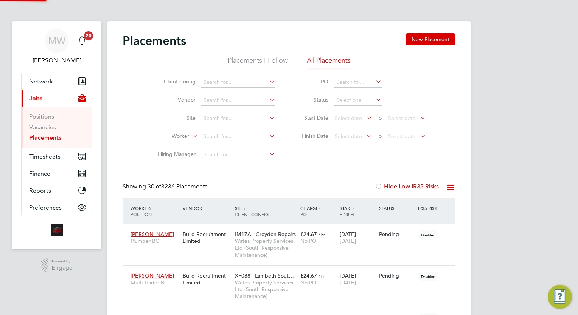
click at [223, 143] on li "Worker" at bounding box center [214, 137] width 142 height 18
click at [224, 138] on input at bounding box center [238, 137] width 75 height 11
click at [240, 151] on li "Alex Ruff" at bounding box center [247, 147] width 93 height 10
type input "[PERSON_NAME]"
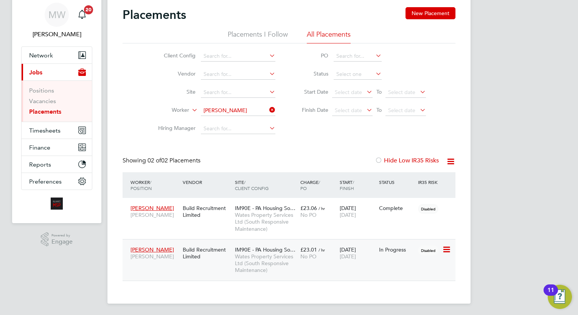
click at [334, 254] on div "No PO" at bounding box center [318, 256] width 36 height 7
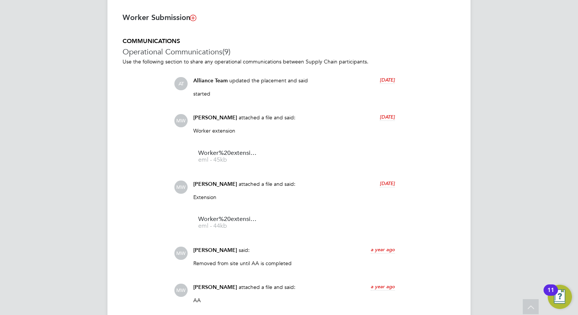
scroll to position [567, 0]
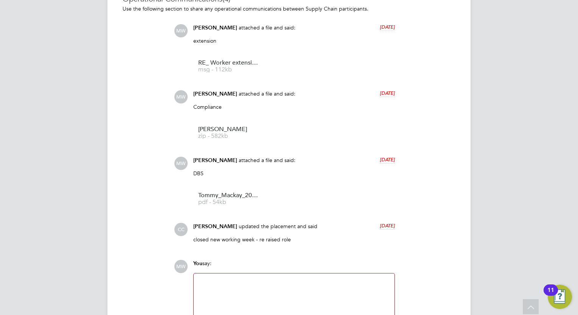
scroll to position [623, 0]
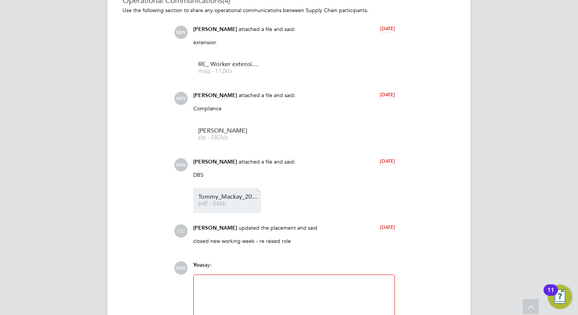
click at [221, 197] on span "Tommy_Mackay_201123_142120" at bounding box center [228, 197] width 61 height 6
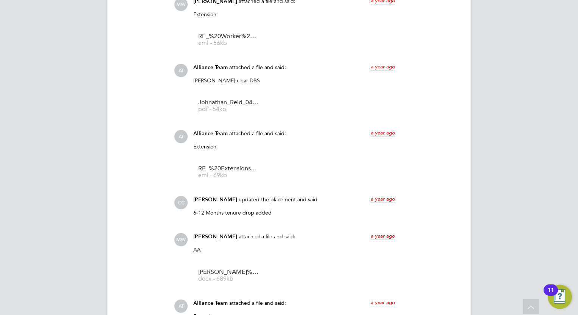
scroll to position [735, 0]
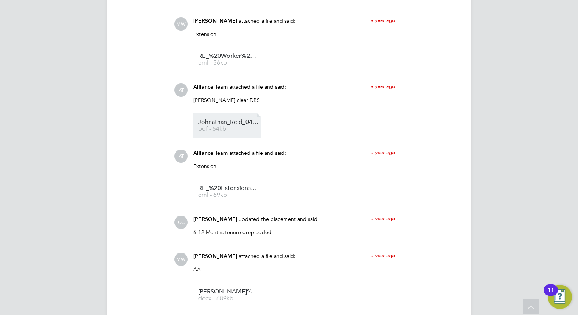
click at [234, 127] on span "pdf - 54kb" at bounding box center [228, 129] width 61 height 6
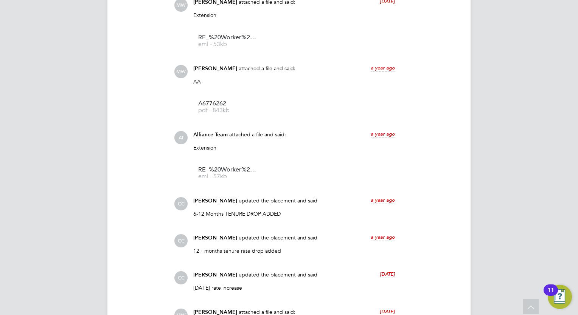
scroll to position [603, 0]
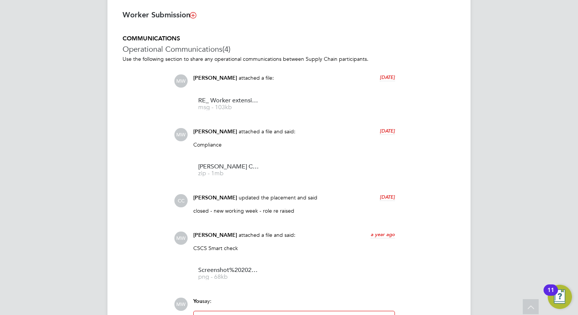
scroll to position [573, 0]
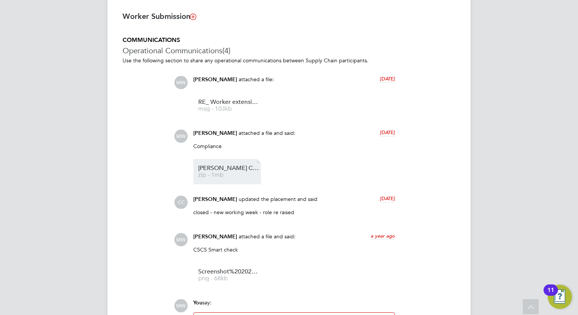
click at [233, 170] on span "[PERSON_NAME] COC" at bounding box center [228, 169] width 61 height 6
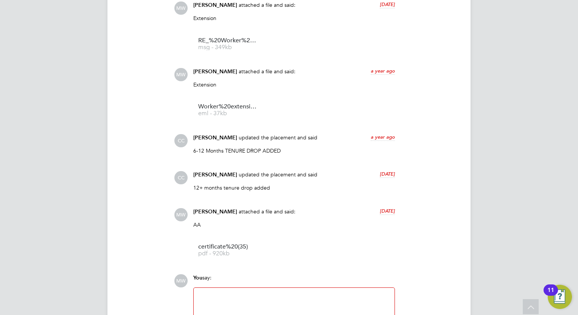
scroll to position [697, 0]
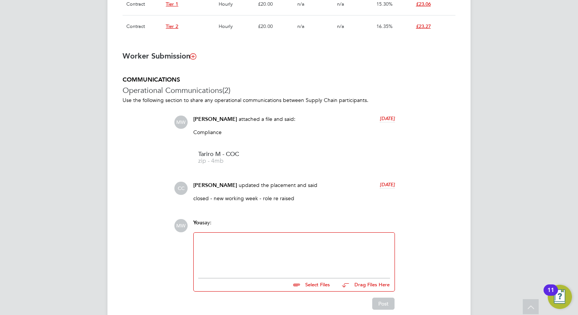
scroll to position [588, 0]
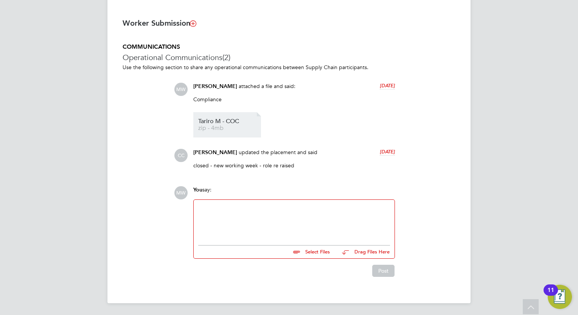
click at [208, 124] on span "Tariro M - COC" at bounding box center [228, 122] width 61 height 6
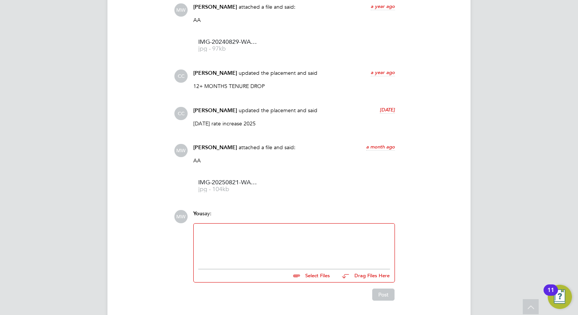
scroll to position [914, 0]
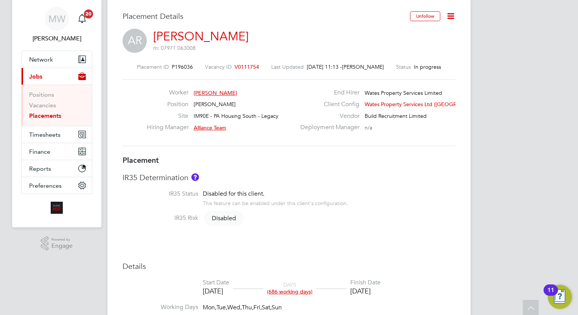
scroll to position [0, 0]
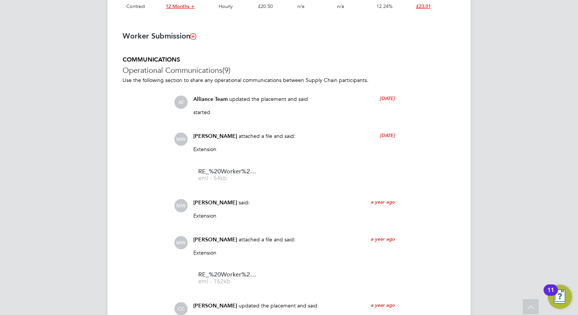
scroll to position [529, 0]
